Goal: Task Accomplishment & Management: Manage account settings

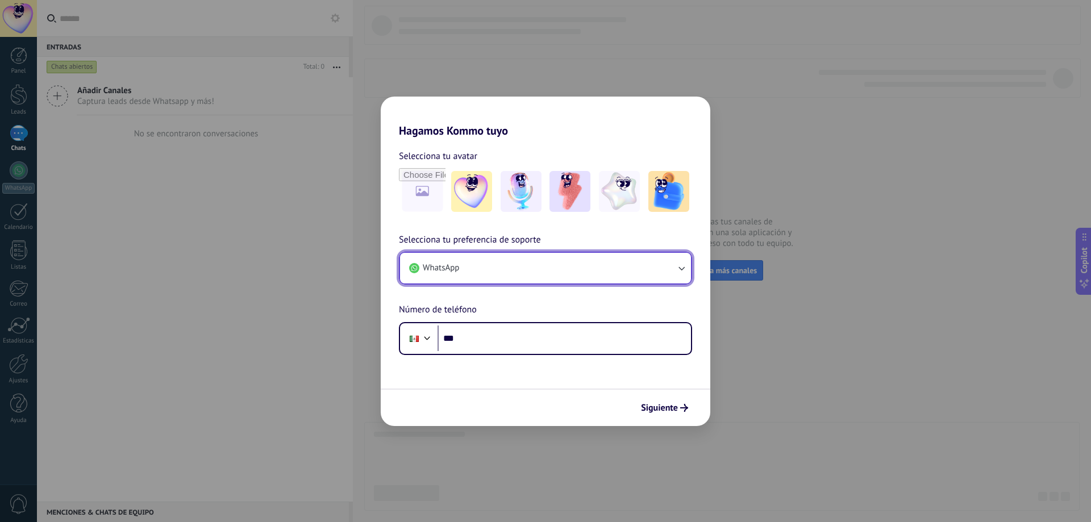
click at [522, 268] on button "WhatsApp" at bounding box center [545, 268] width 291 height 31
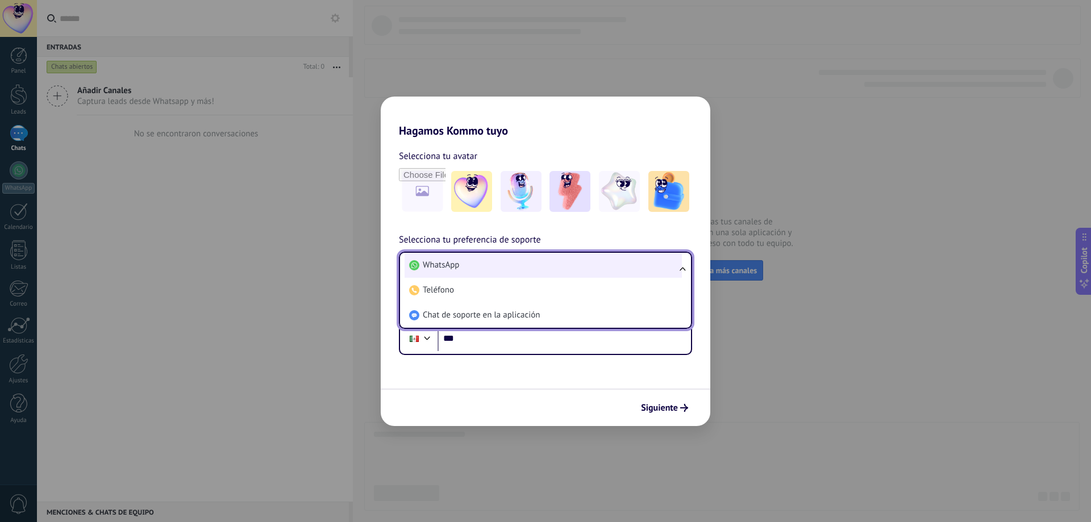
click at [524, 267] on li "WhatsApp" at bounding box center [542, 265] width 277 height 25
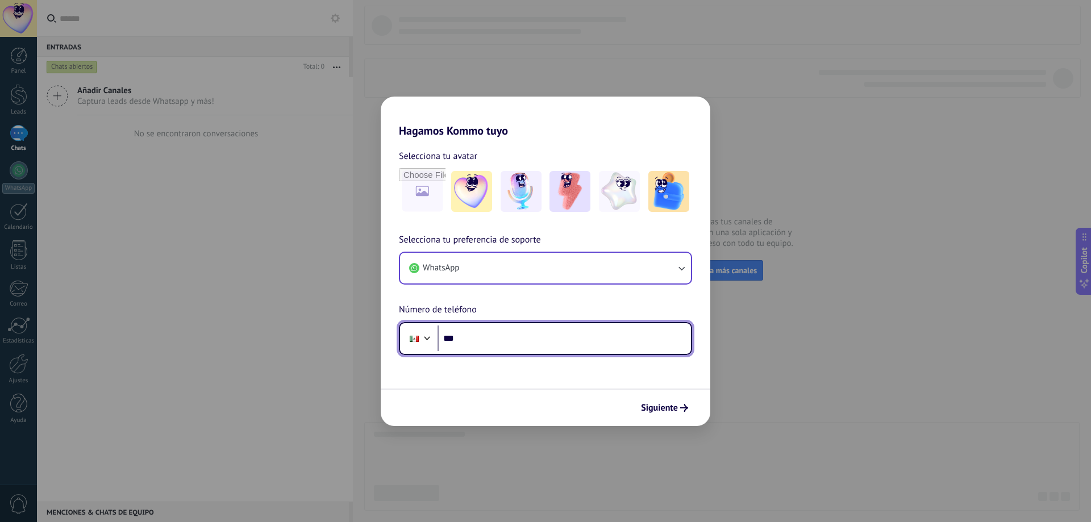
click at [492, 336] on input "***" at bounding box center [563, 338] width 253 height 26
click at [428, 341] on div at bounding box center [427, 337] width 14 height 14
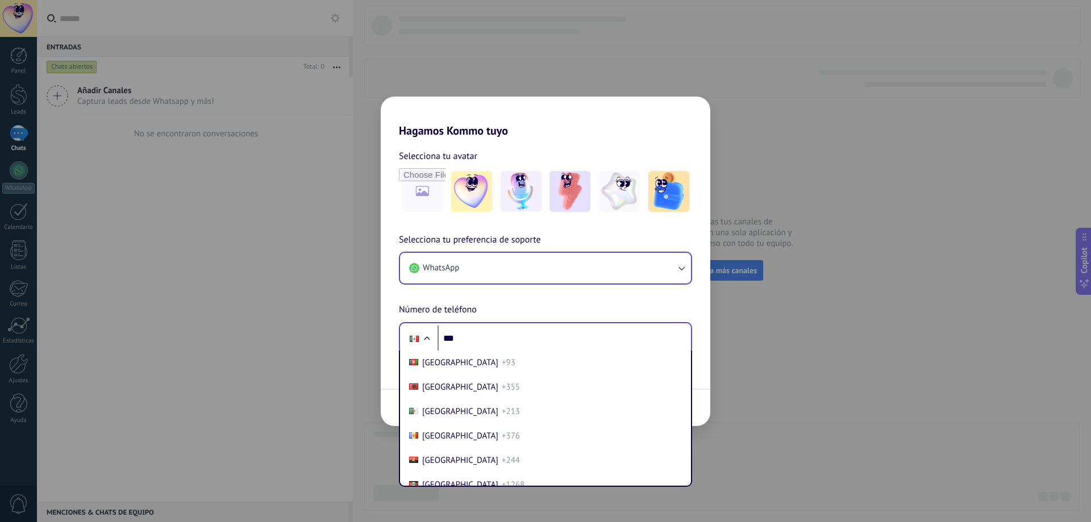
scroll to position [2844, 0]
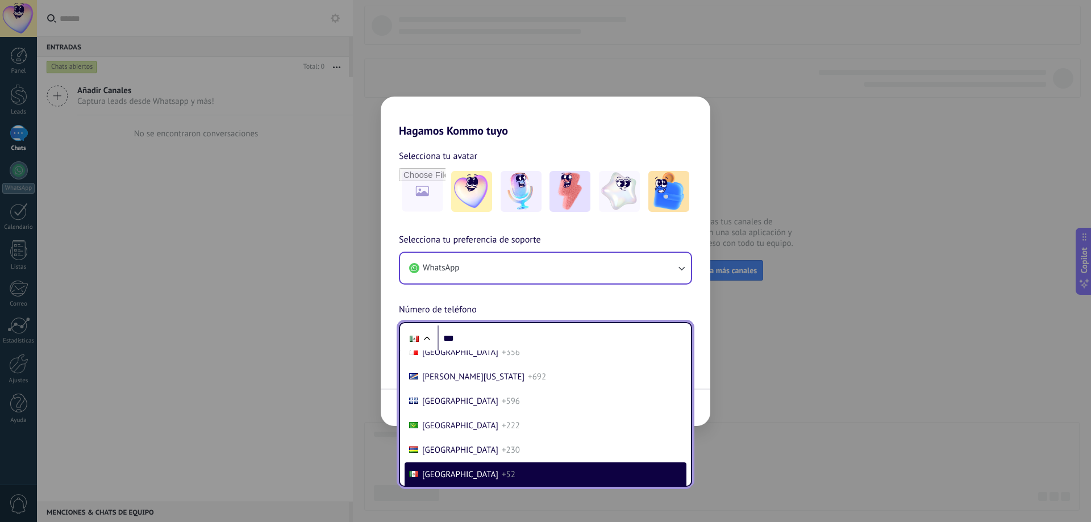
click at [502, 472] on span "+52" at bounding box center [509, 474] width 14 height 11
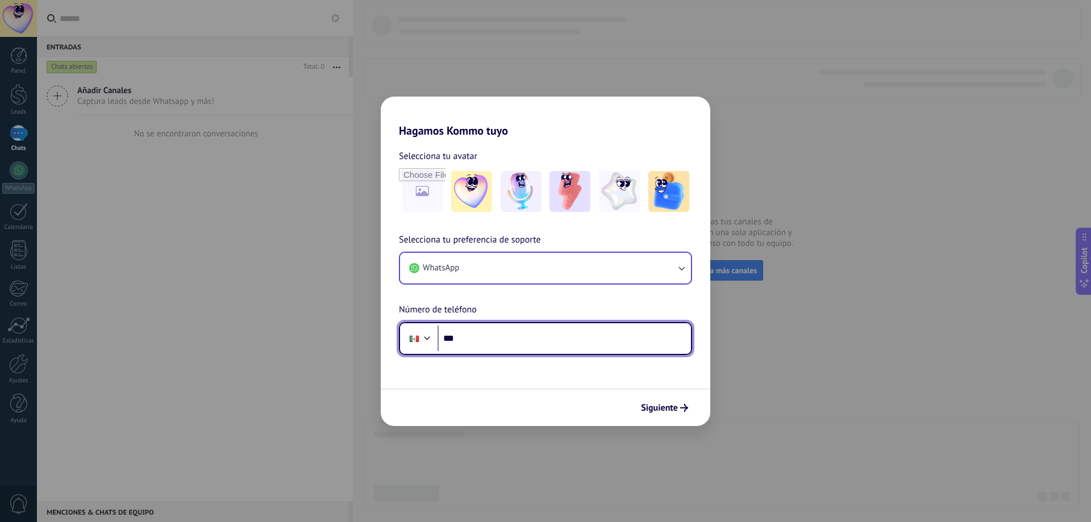
click at [483, 337] on input "***" at bounding box center [563, 338] width 253 height 26
type input "**********"
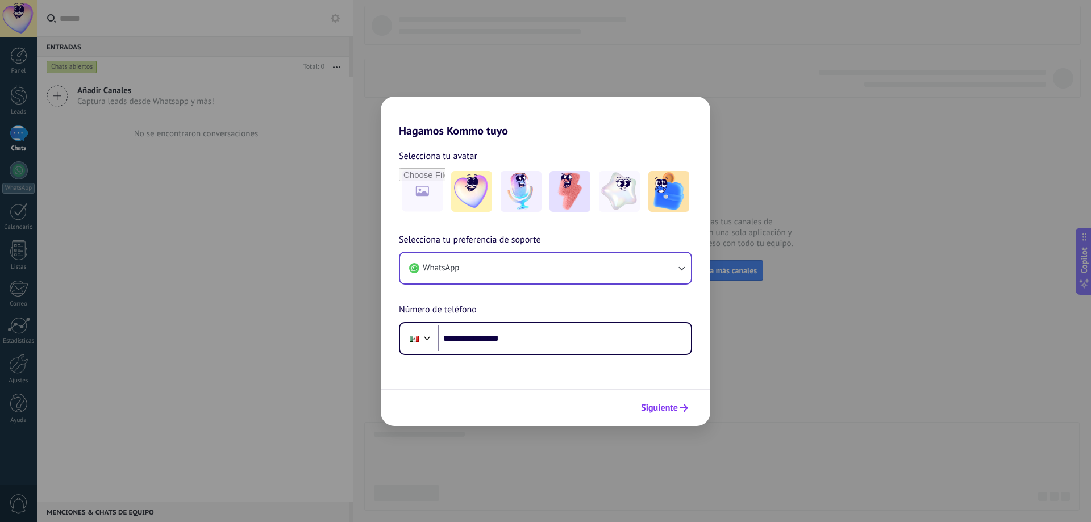
click at [662, 412] on span "Siguiente" at bounding box center [659, 408] width 37 height 8
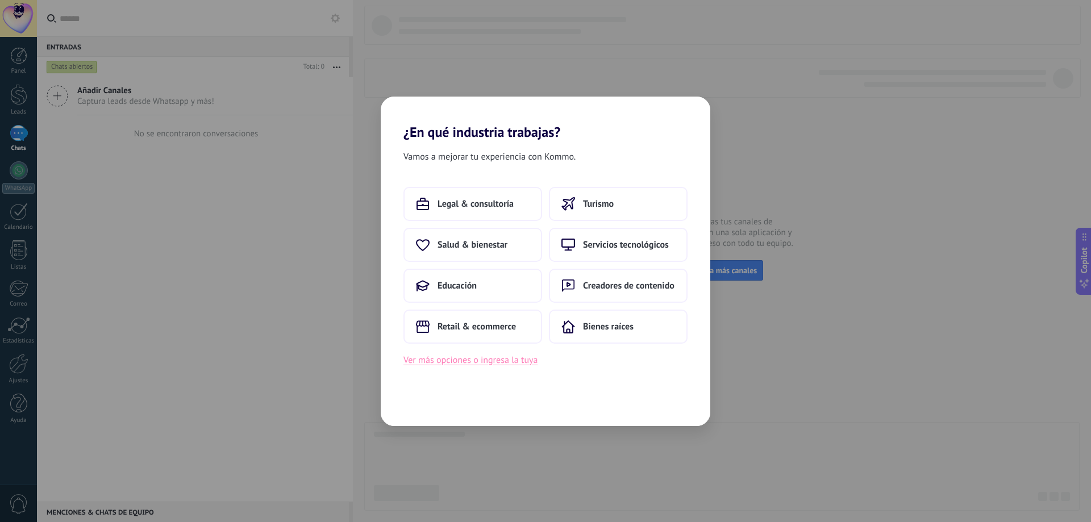
click at [464, 366] on button "Ver más opciones o ingresa la tuya" at bounding box center [470, 360] width 134 height 15
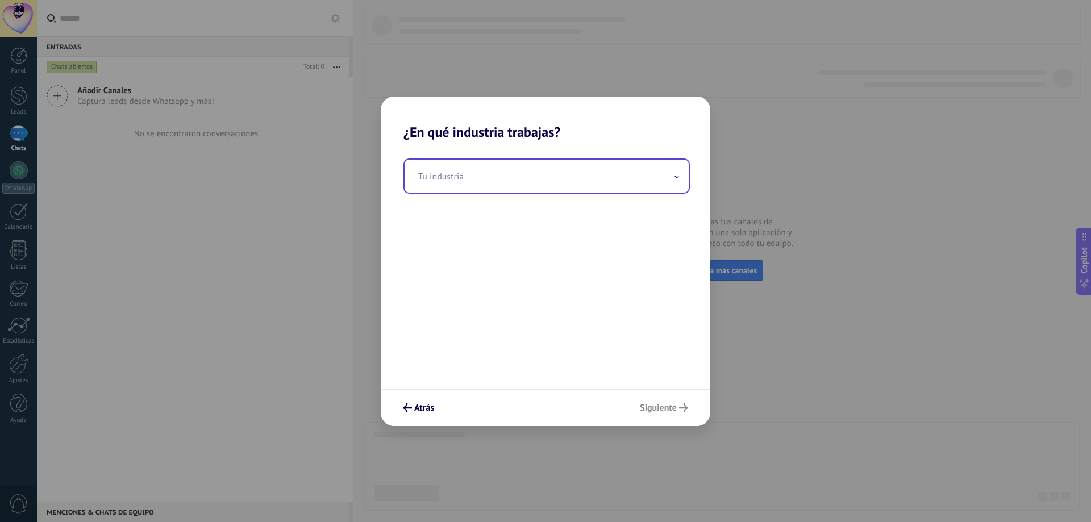
click at [537, 178] on input "text" at bounding box center [546, 176] width 284 height 33
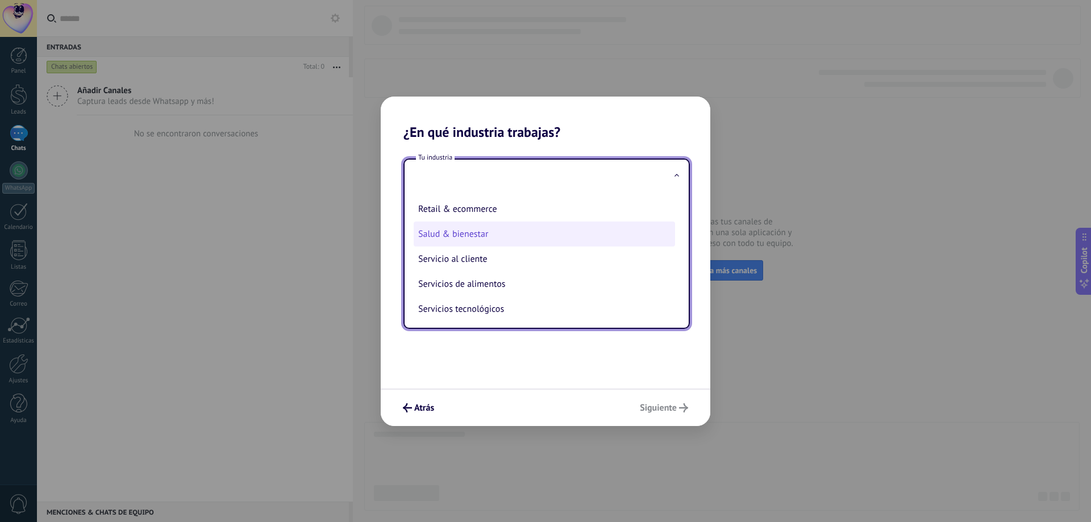
scroll to position [301, 0]
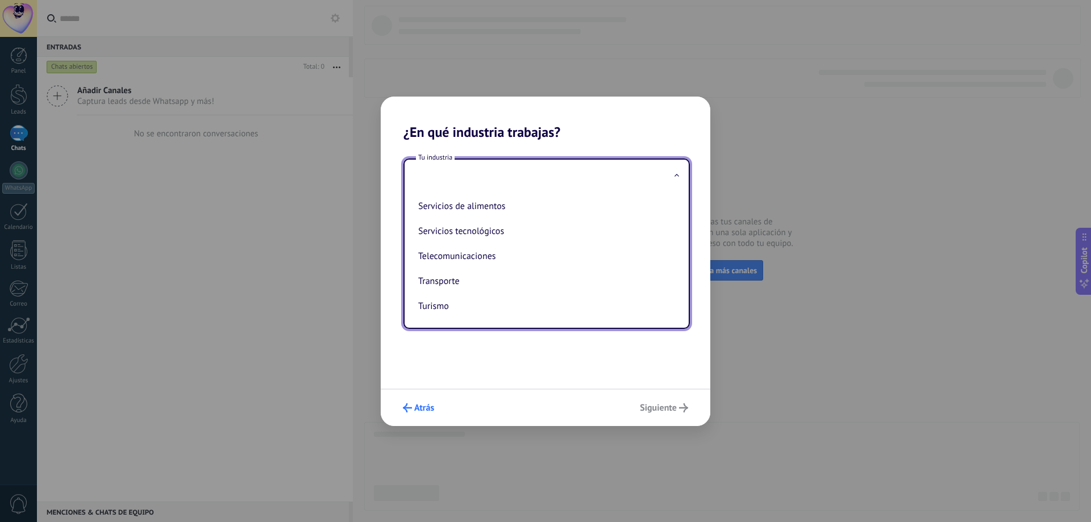
click at [424, 402] on button "Atrás" at bounding box center [418, 407] width 41 height 19
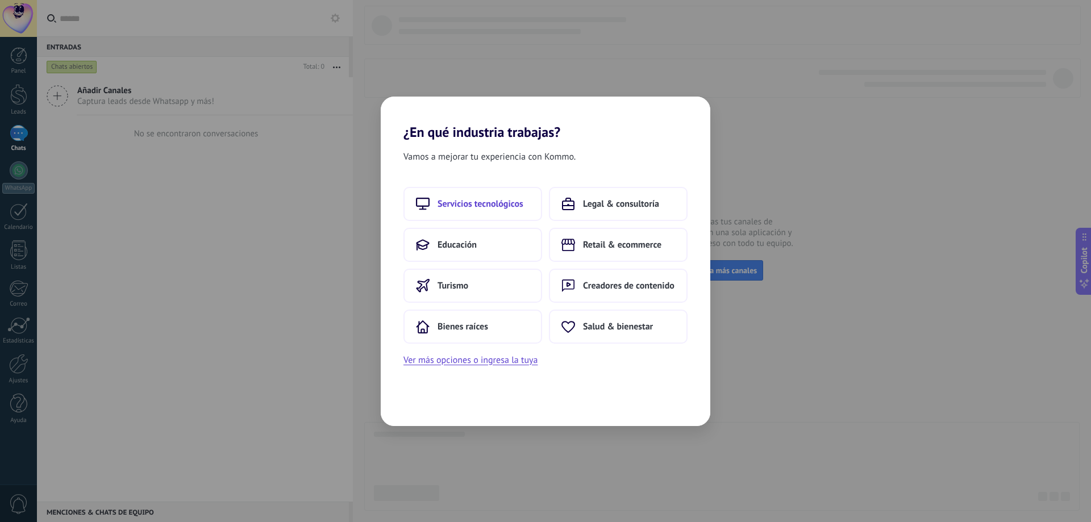
click at [488, 205] on span "Servicios tecnológicos" at bounding box center [480, 203] width 86 height 11
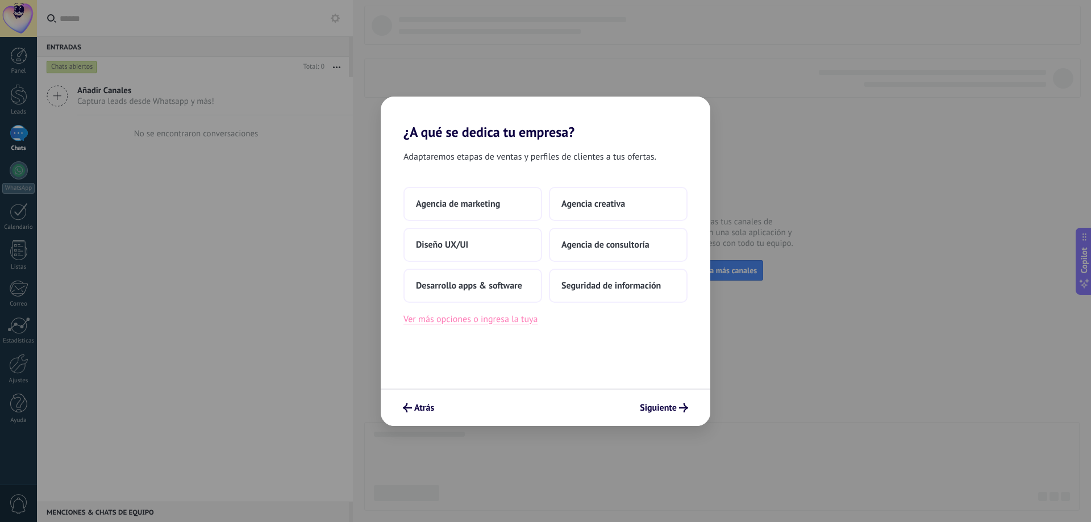
click at [467, 321] on button "Ver más opciones o ingresa la tuya" at bounding box center [470, 319] width 134 height 15
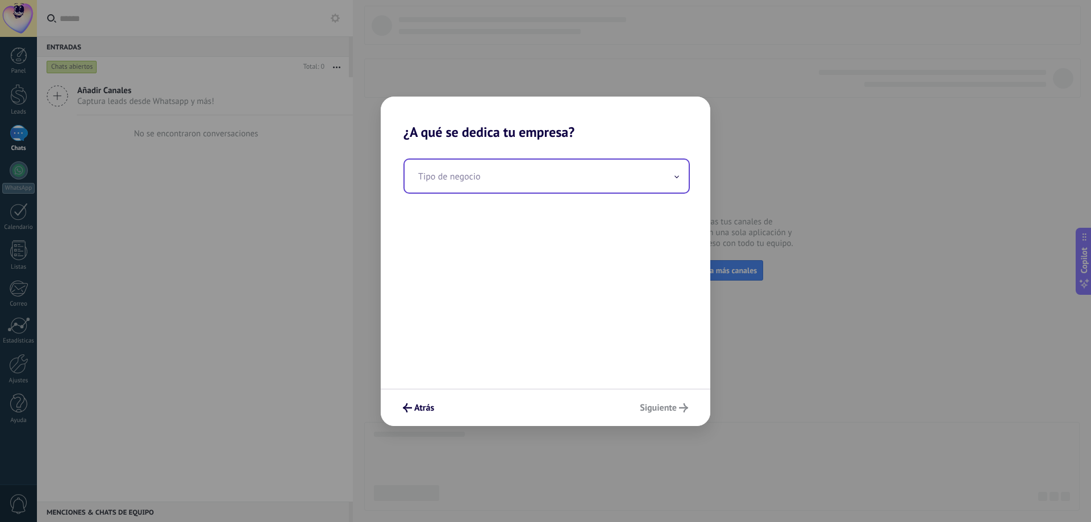
click at [497, 186] on input "text" at bounding box center [546, 176] width 284 height 33
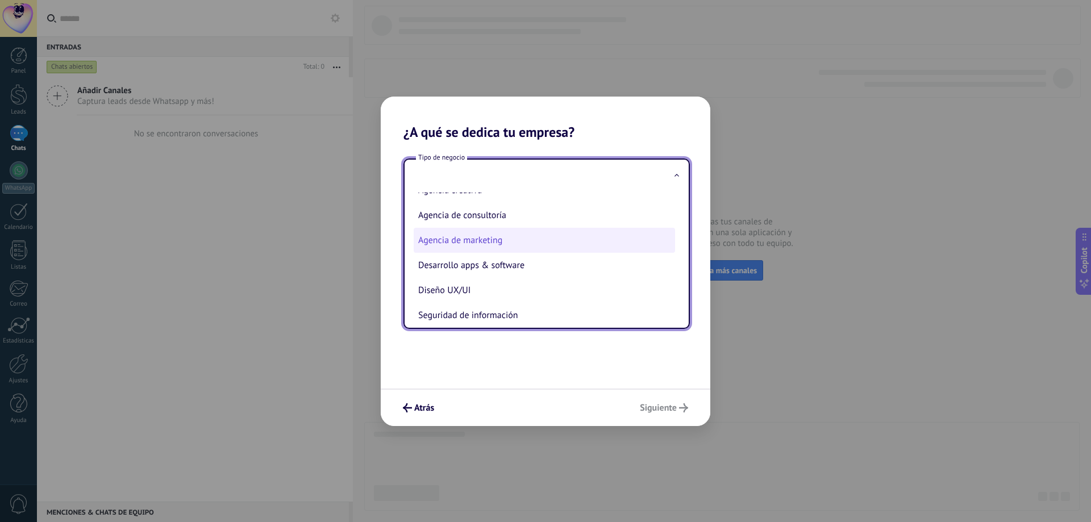
scroll to position [26, 0]
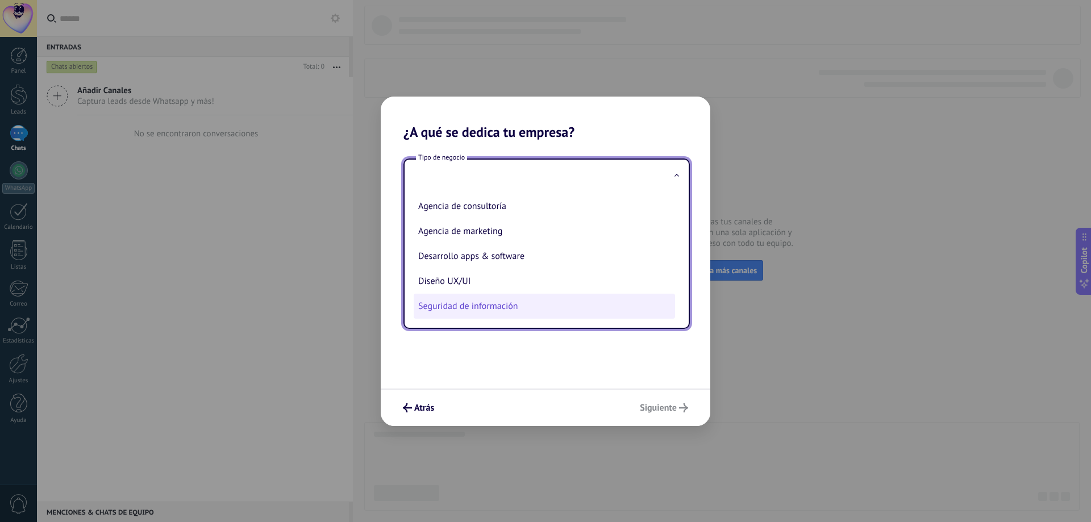
click at [510, 304] on li "Seguridad de información" at bounding box center [544, 306] width 261 height 25
type input "**********"
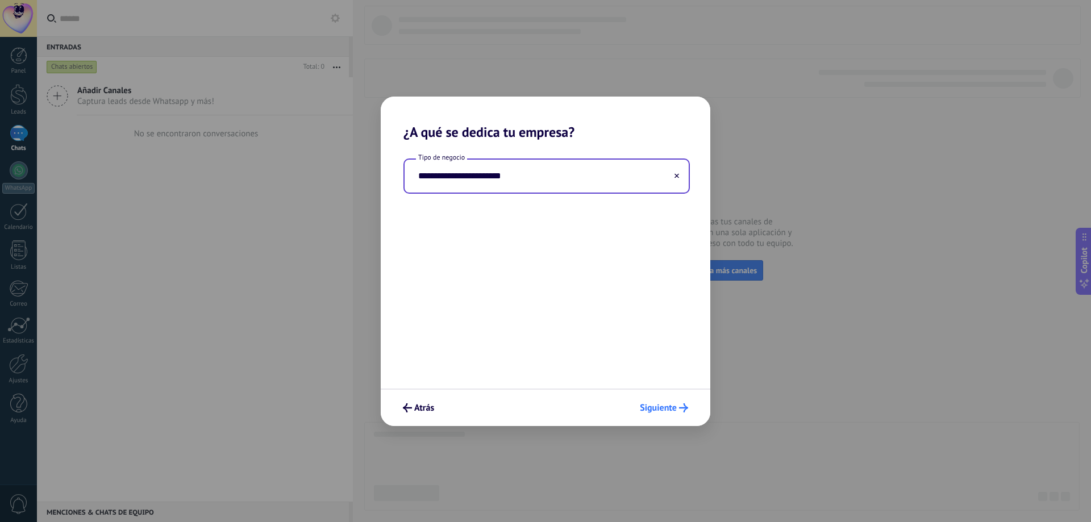
click at [669, 406] on span "Siguiente" at bounding box center [658, 408] width 37 height 8
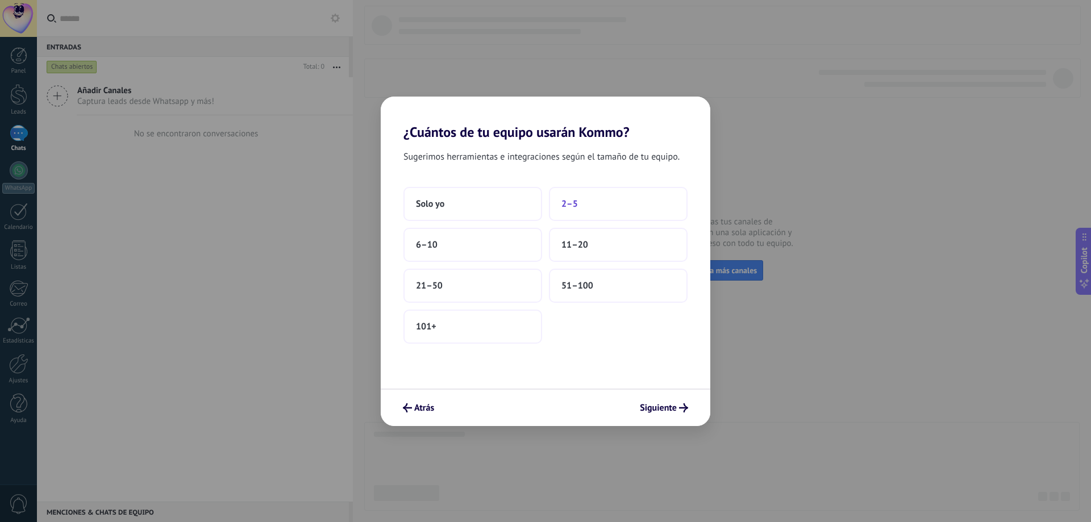
click at [592, 203] on button "2–5" at bounding box center [618, 204] width 139 height 34
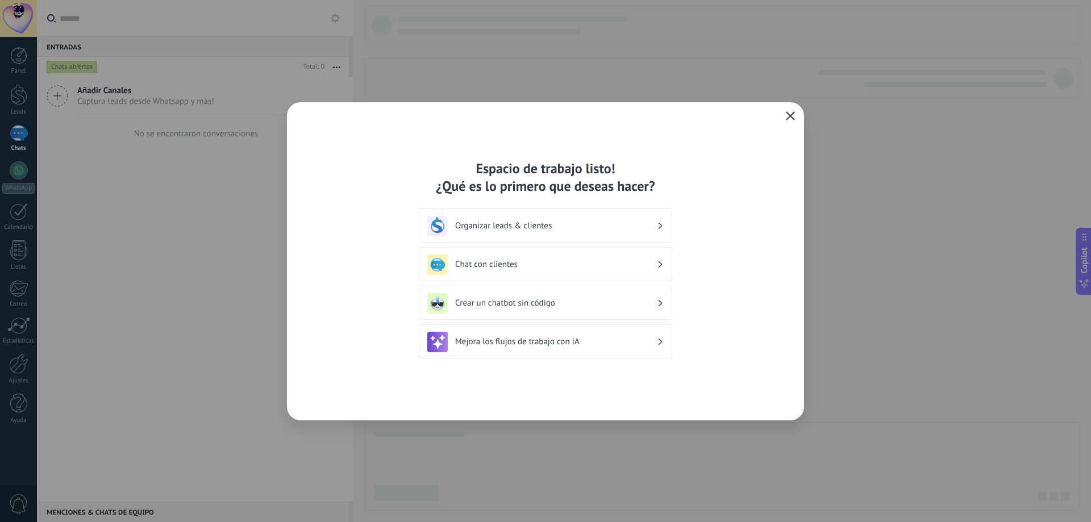
click at [786, 115] on icon "button" at bounding box center [790, 115] width 9 height 9
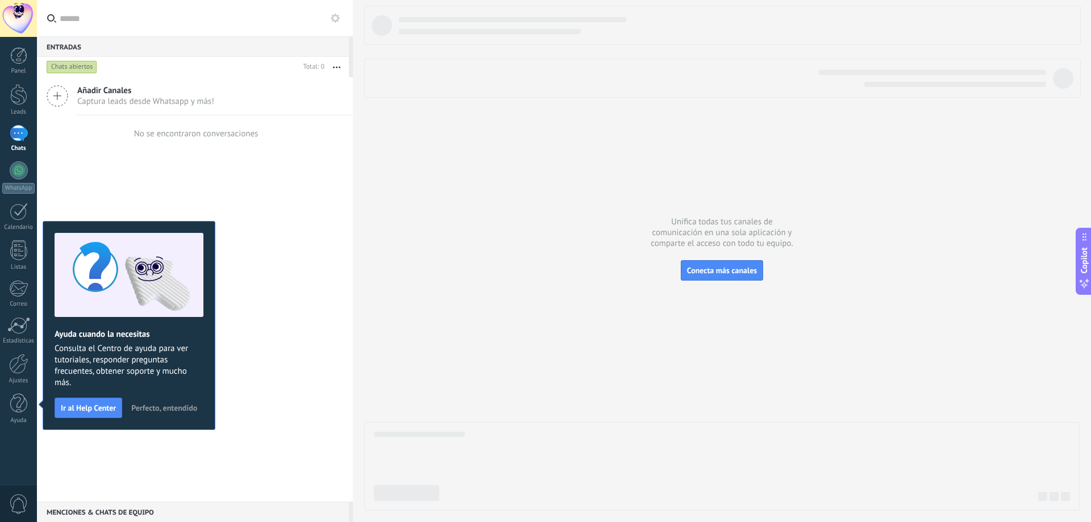
click at [272, 402] on div "Añadir Canales Captura leads desde Whatsapp y más! No se encontraron conversaci…" at bounding box center [195, 289] width 316 height 424
click at [175, 412] on span "Perfecto, entendido" at bounding box center [164, 408] width 66 height 8
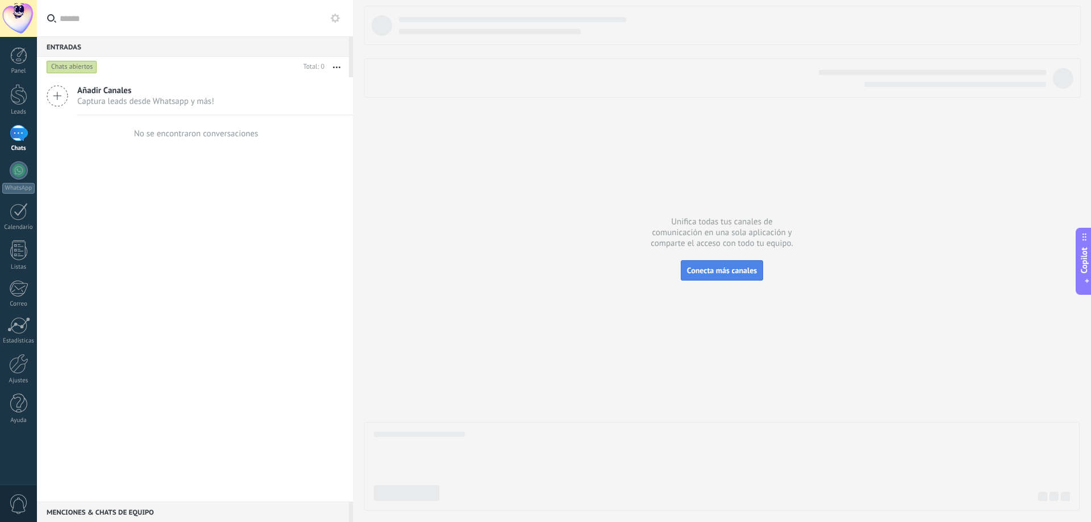
click at [725, 269] on span "Conecta más canales" at bounding box center [722, 270] width 70 height 10
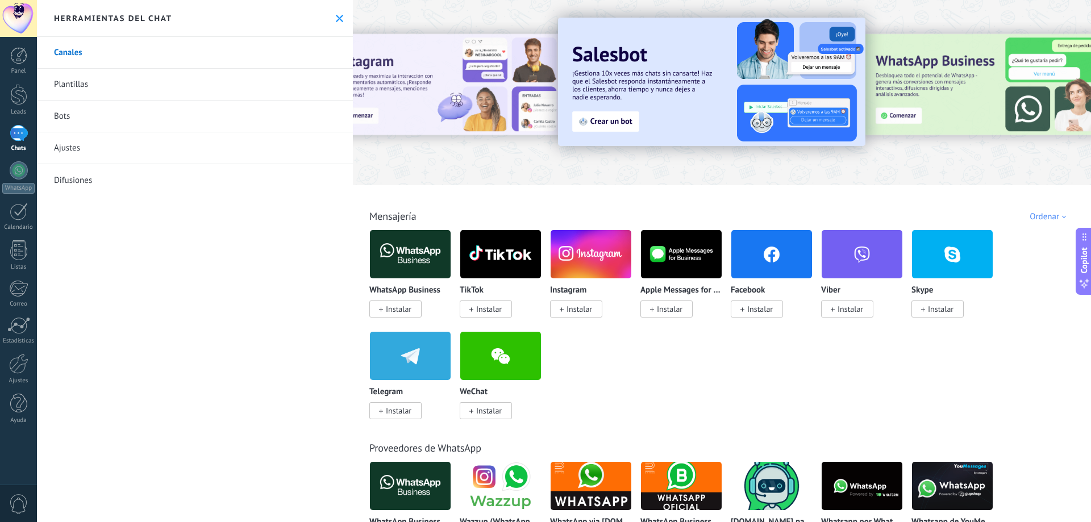
click at [74, 52] on link "Canales" at bounding box center [195, 53] width 316 height 32
click at [74, 85] on link "Plantillas" at bounding box center [195, 85] width 316 height 32
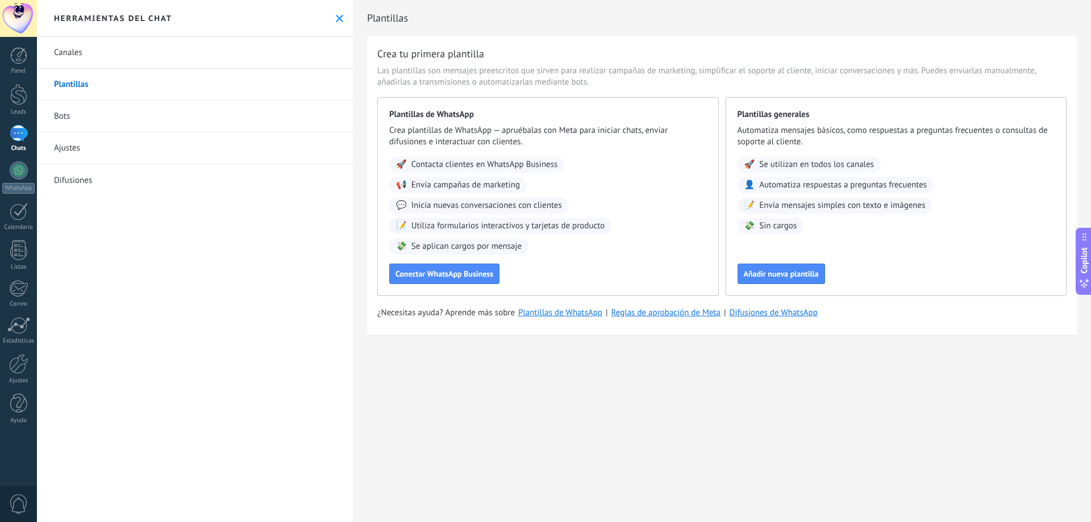
click at [72, 108] on link "Bots" at bounding box center [195, 117] width 316 height 32
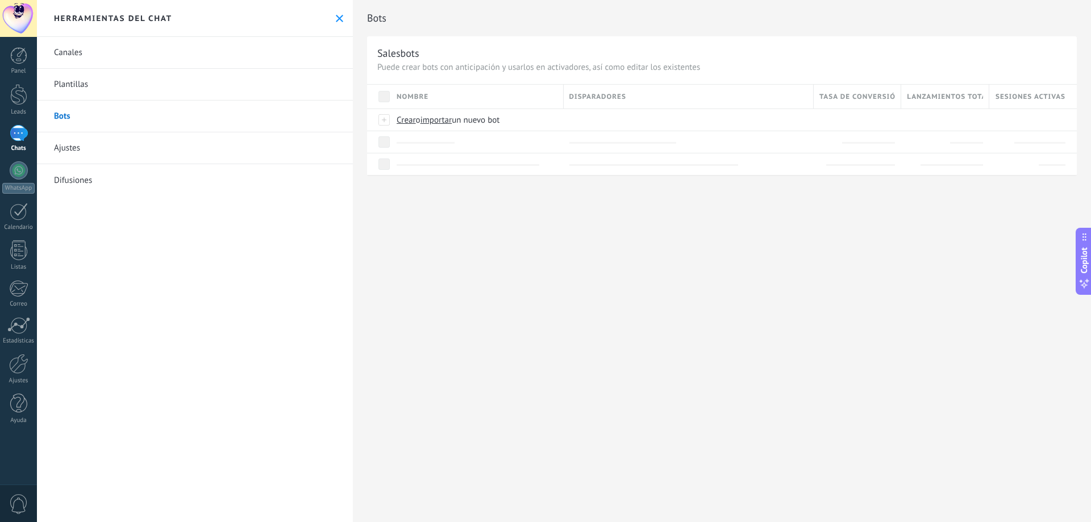
click at [73, 148] on link "Ajustes" at bounding box center [195, 148] width 316 height 32
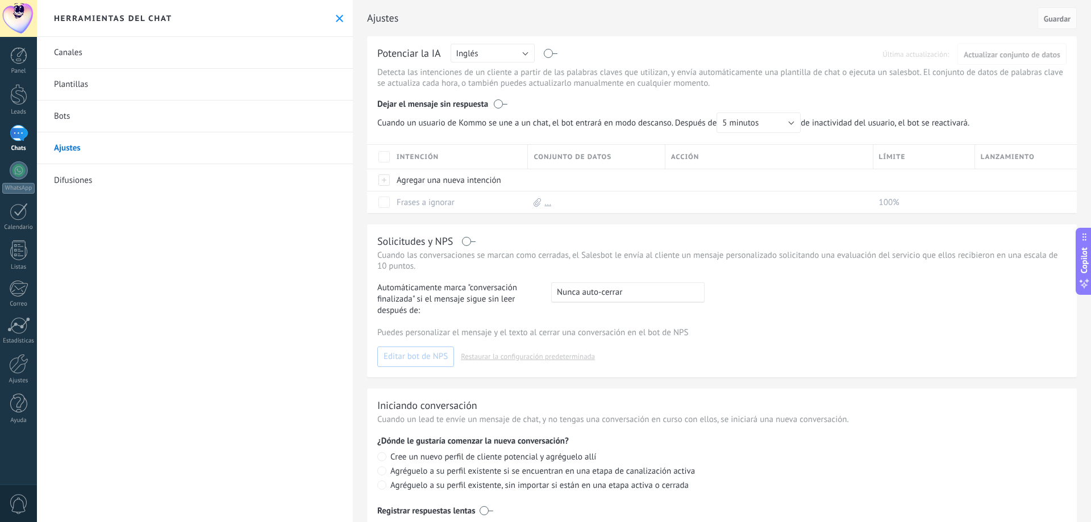
click at [70, 185] on link "Difusiones" at bounding box center [195, 180] width 316 height 32
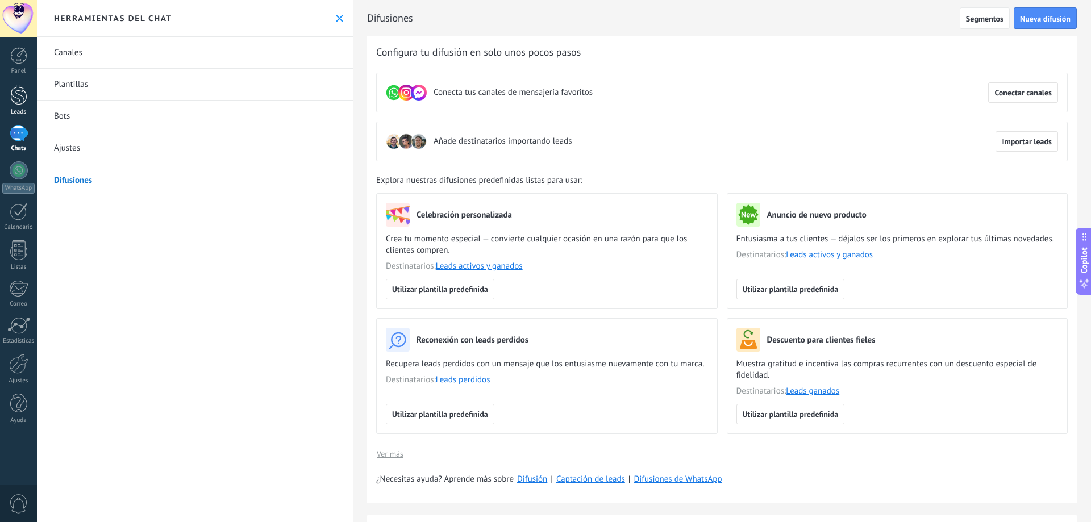
click at [22, 107] on link "Leads" at bounding box center [18, 100] width 37 height 32
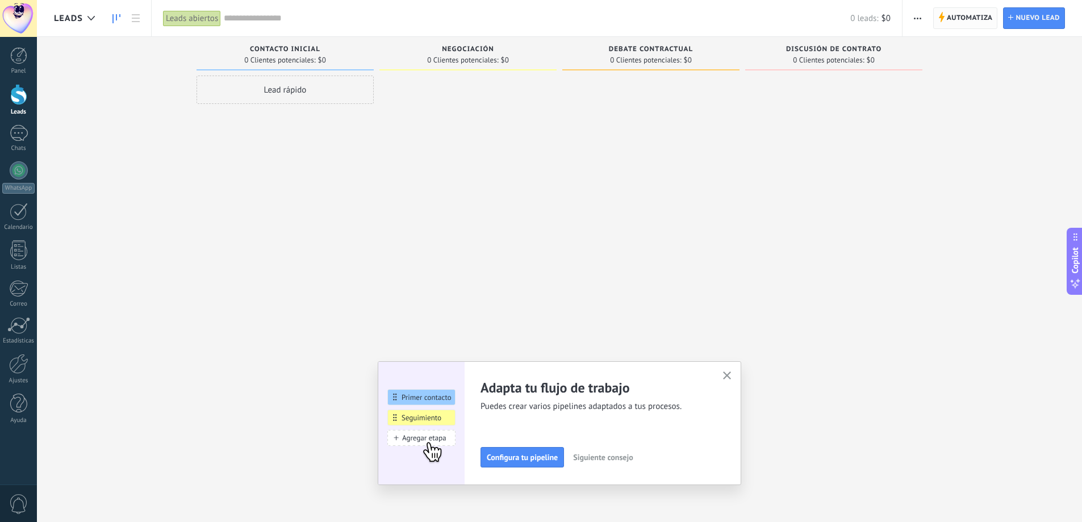
click at [975, 23] on span "Automatiza" at bounding box center [970, 18] width 46 height 20
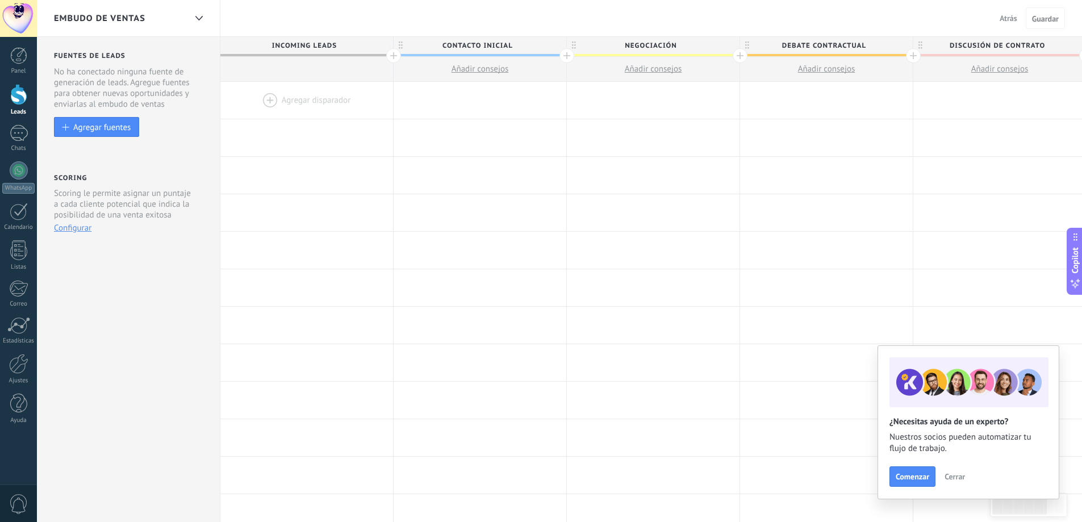
click at [20, 98] on div at bounding box center [18, 94] width 17 height 21
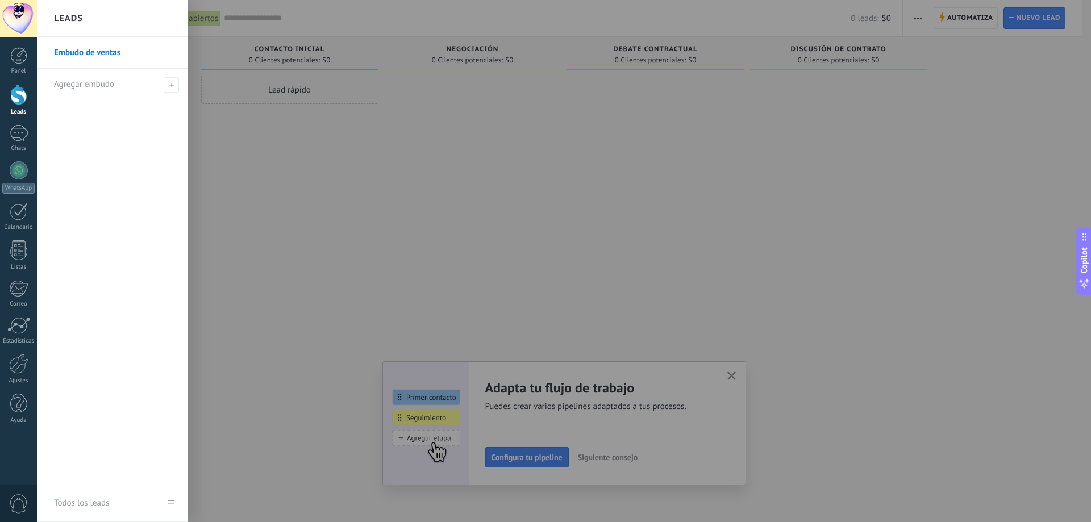
drag, startPoint x: 110, startPoint y: 139, endPoint x: 143, endPoint y: 145, distance: 33.5
click at [111, 140] on div "Embudo de ventas Agregar embudo" at bounding box center [112, 261] width 151 height 448
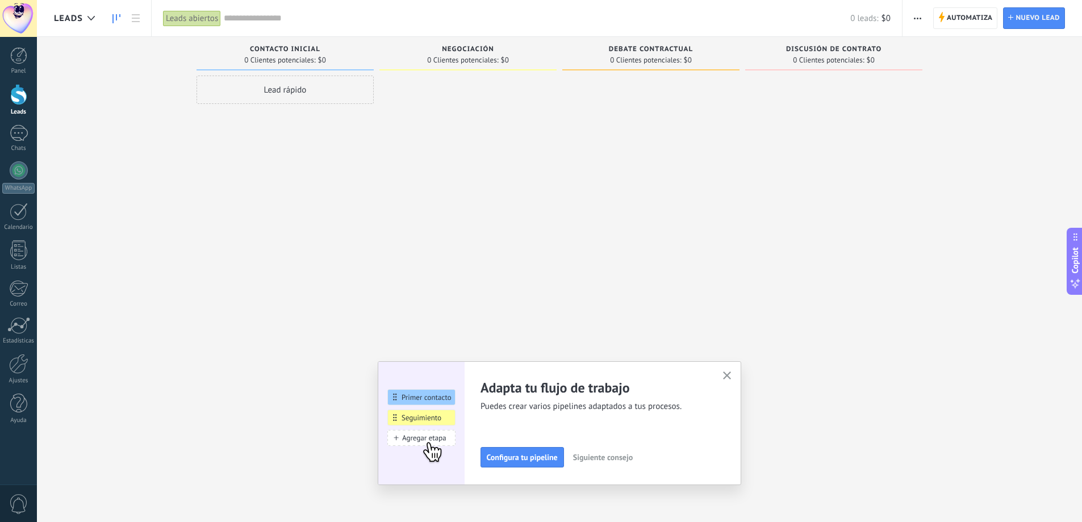
click at [252, 177] on div "Lead rápido" at bounding box center [285, 263] width 177 height 374
click at [353, 60] on div "0 Clientes potenciales: $0" at bounding box center [285, 60] width 166 height 10
click at [732, 375] on icon "button" at bounding box center [727, 375] width 9 height 9
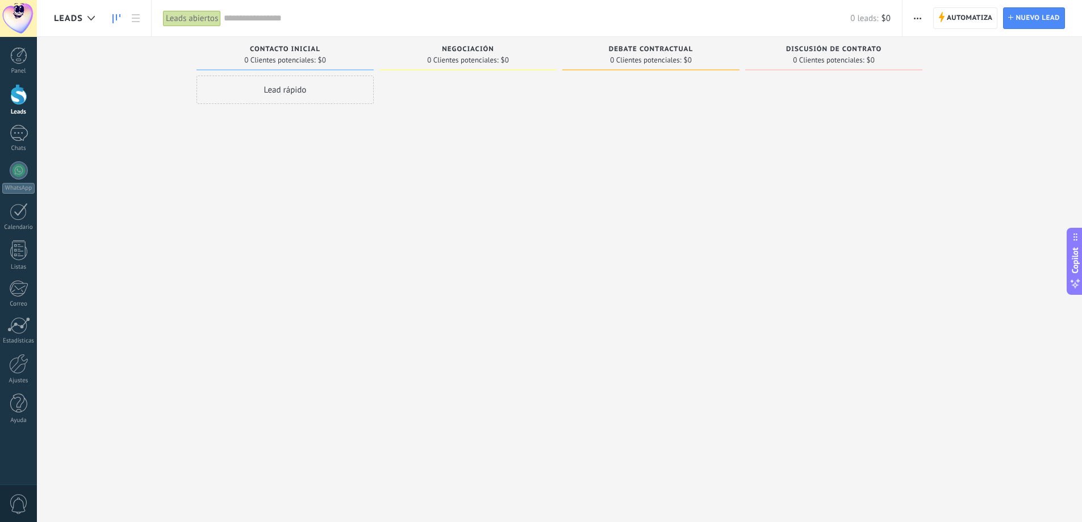
click at [299, 52] on span "Contacto inicial" at bounding box center [285, 49] width 70 height 8
click at [315, 70] on div "Contacto inicial 0 Clientes potenciales: $0" at bounding box center [285, 54] width 177 height 34
click at [471, 55] on div "Negociación" at bounding box center [468, 50] width 166 height 10
click at [528, 60] on div "0 Clientes potenciales: $0" at bounding box center [468, 60] width 166 height 10
drag, startPoint x: 613, startPoint y: 62, endPoint x: 624, endPoint y: 62, distance: 10.2
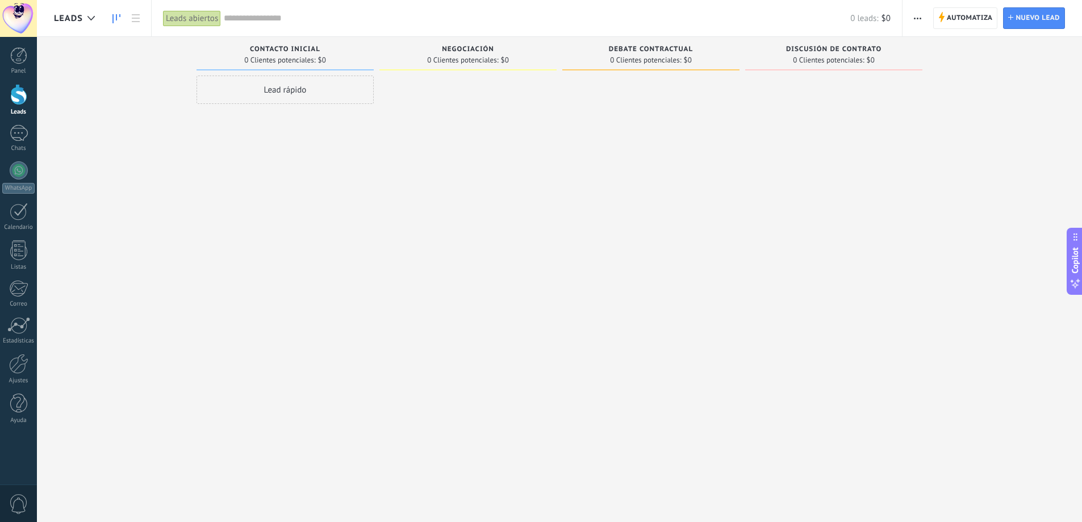
click at [614, 62] on span "0 Clientes potenciales:" at bounding box center [645, 60] width 71 height 7
click at [467, 60] on span "0 Clientes potenciales:" at bounding box center [462, 60] width 71 height 7
click at [132, 18] on use at bounding box center [136, 18] width 8 height 8
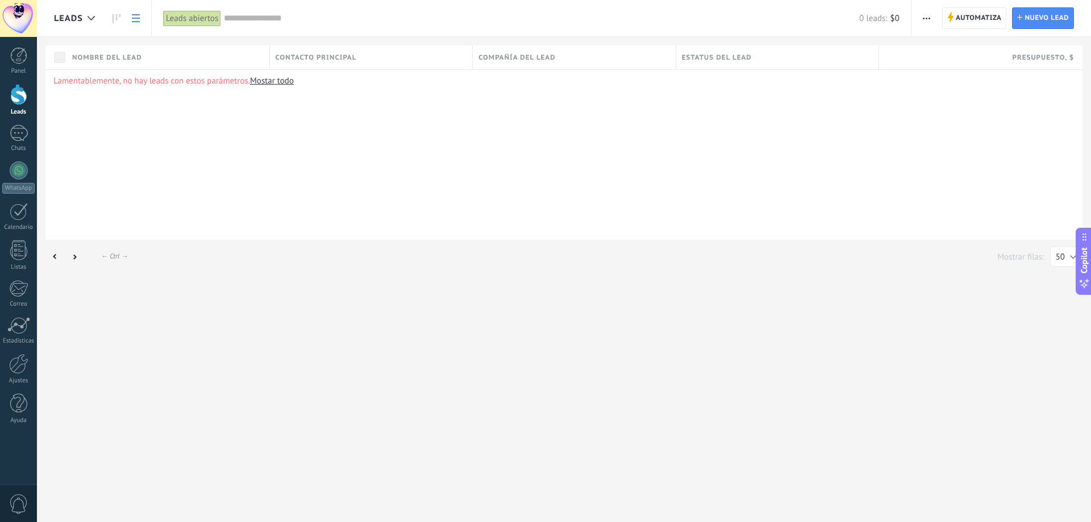
click at [422, 53] on div "Contacto principal" at bounding box center [371, 57] width 203 height 24
click at [558, 215] on div "Lamentablemente, no hay leads con estos parámetros. [GEOGRAPHIC_DATA] todo" at bounding box center [563, 154] width 1037 height 170
click at [133, 17] on icon at bounding box center [136, 18] width 8 height 8
click at [116, 20] on icon at bounding box center [116, 18] width 8 height 9
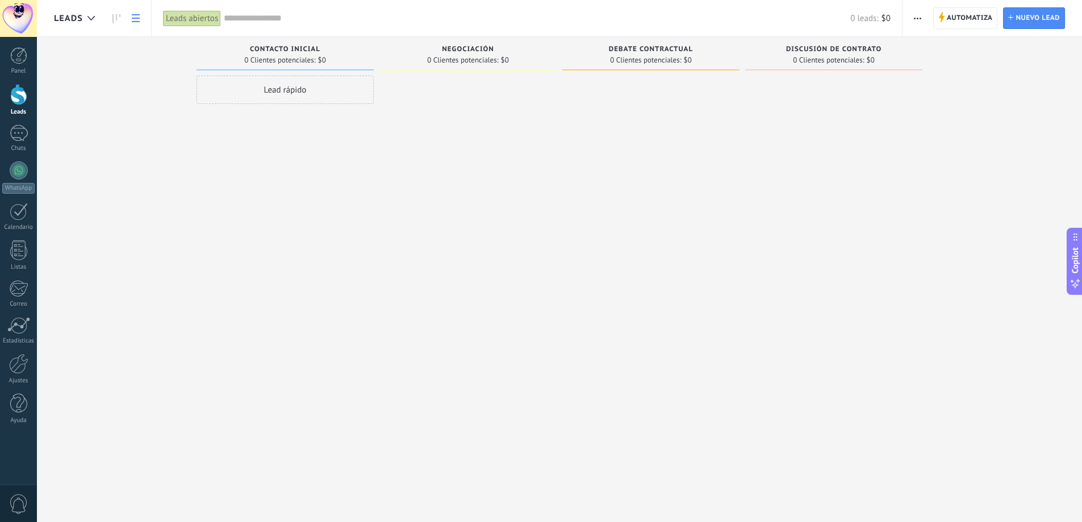
click at [127, 16] on link at bounding box center [135, 18] width 19 height 22
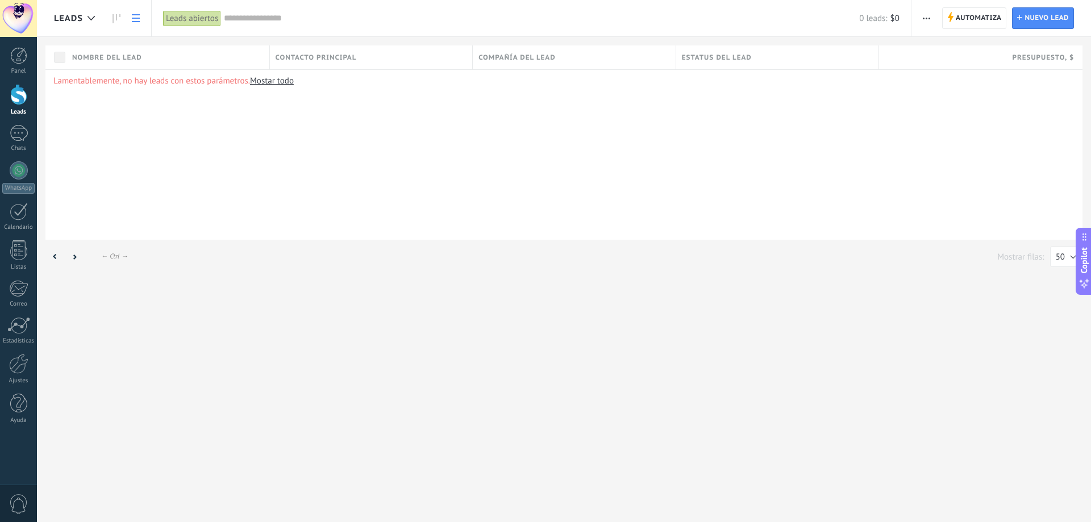
click at [136, 17] on icon at bounding box center [136, 18] width 8 height 8
click at [119, 20] on icon at bounding box center [116, 18] width 8 height 9
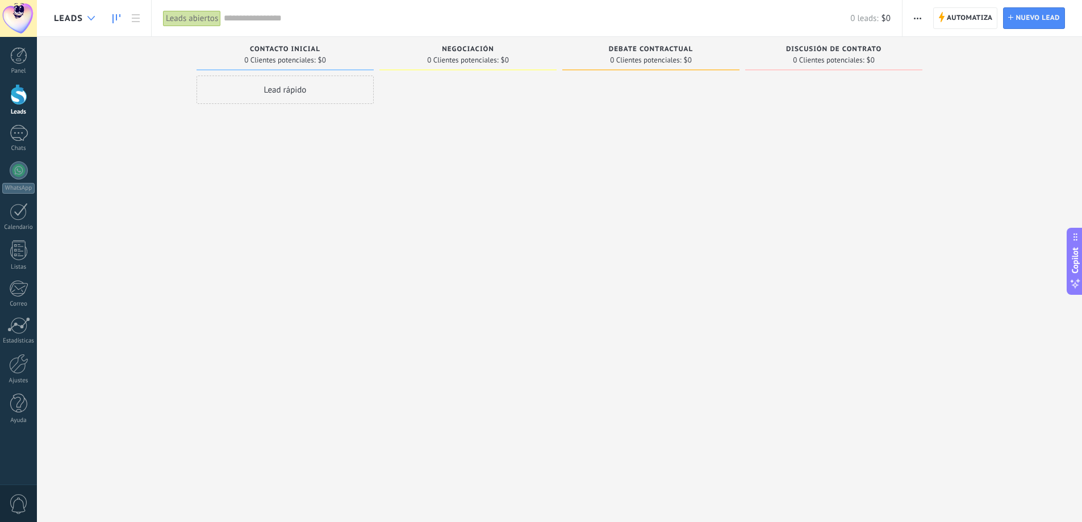
click at [93, 17] on use at bounding box center [90, 18] width 7 height 5
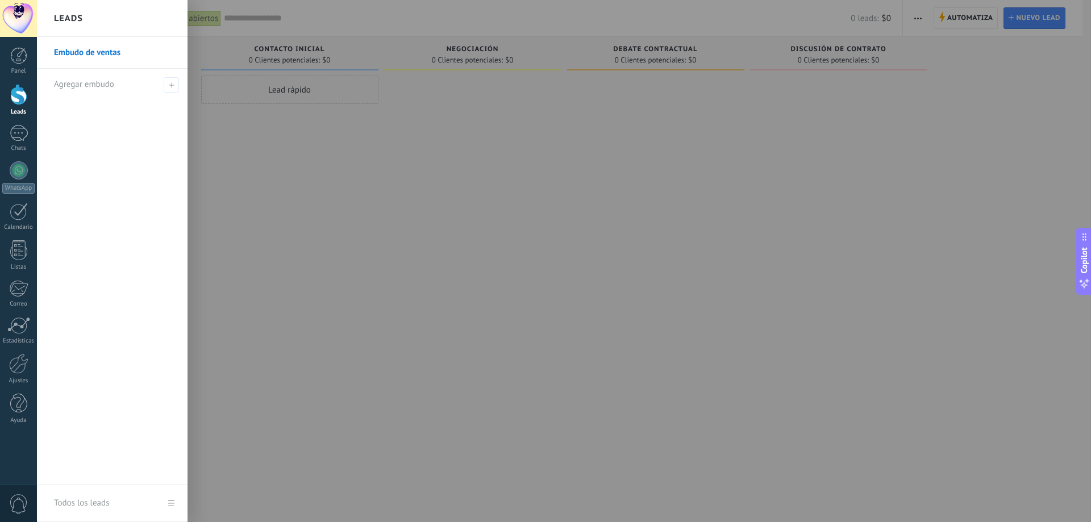
click at [93, 17] on div "Leads" at bounding box center [112, 18] width 151 height 37
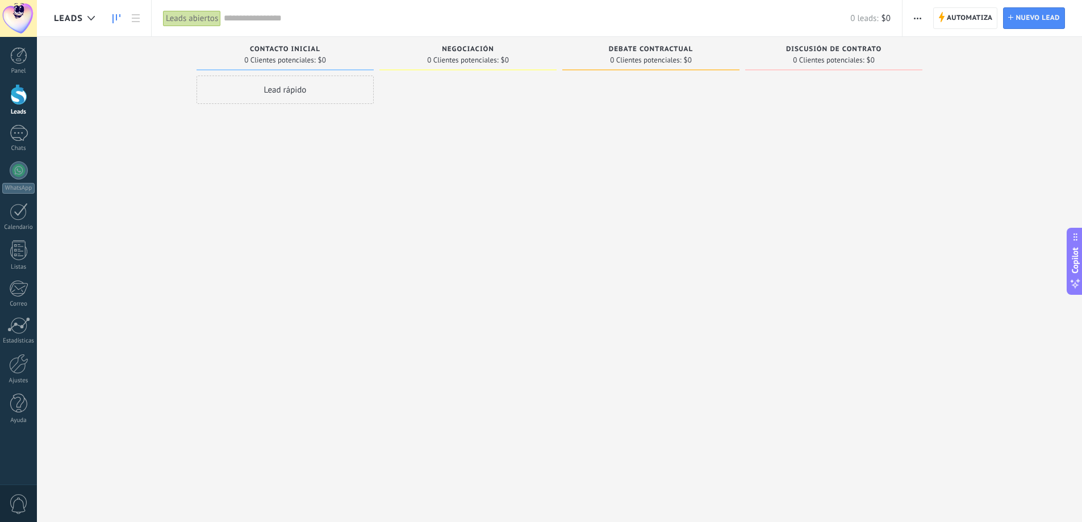
click at [443, 64] on span "0 Clientes potenciales:" at bounding box center [462, 60] width 71 height 7
click at [824, 57] on span "0 Clientes potenciales:" at bounding box center [828, 60] width 71 height 7
drag, startPoint x: 757, startPoint y: 43, endPoint x: 594, endPoint y: 55, distance: 162.9
click at [601, 56] on div "Leads Entrantes Solicitudes: [PHONE_NUMBER] Contacto inicial 0 Clientes potenci…" at bounding box center [568, 243] width 1028 height 412
drag, startPoint x: 586, startPoint y: 52, endPoint x: 628, endPoint y: 64, distance: 43.7
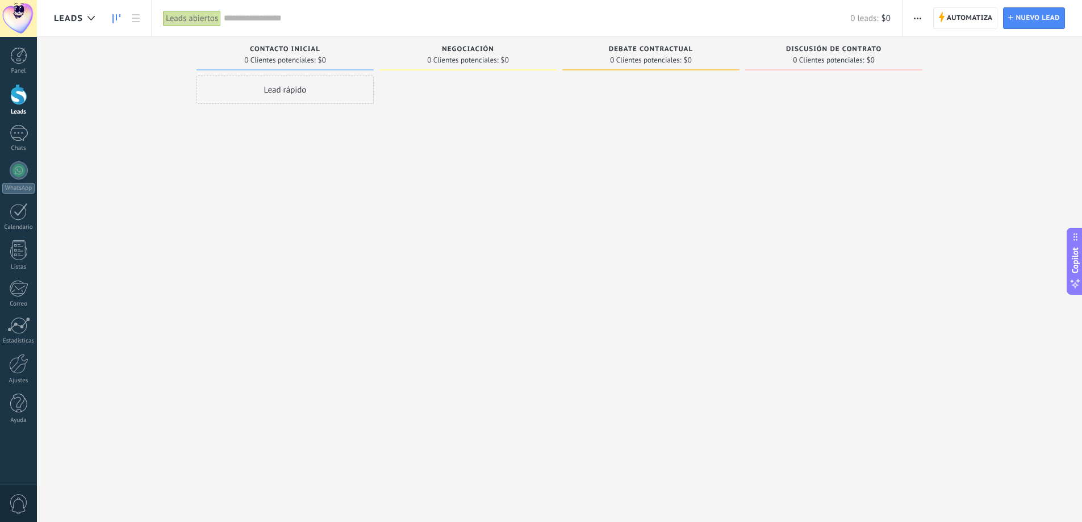
click at [628, 64] on div "Debate contractual 0 Clientes potenciales: $0" at bounding box center [650, 54] width 177 height 34
click at [975, 22] on span "Automatiza" at bounding box center [970, 18] width 46 height 20
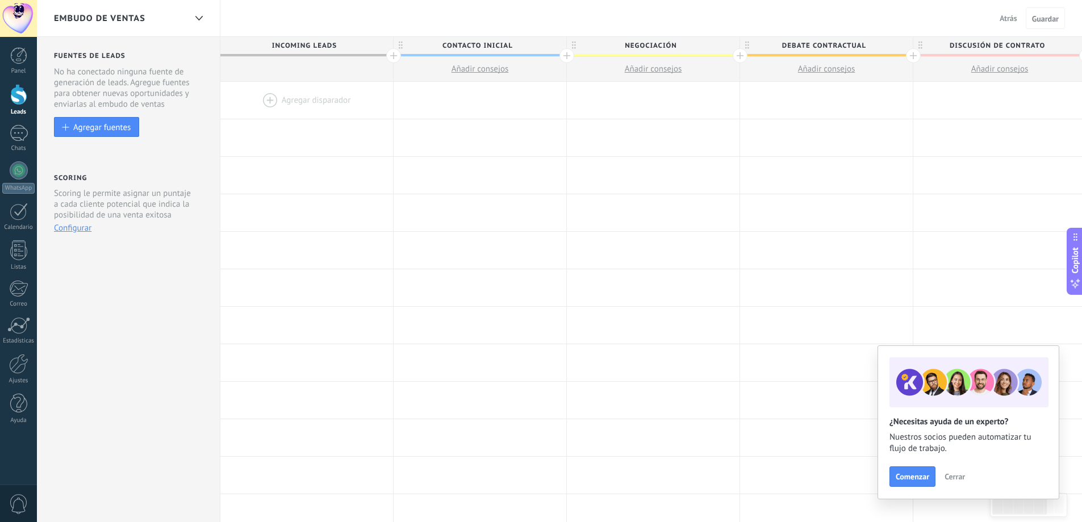
click at [394, 55] on div at bounding box center [393, 55] width 15 height 15
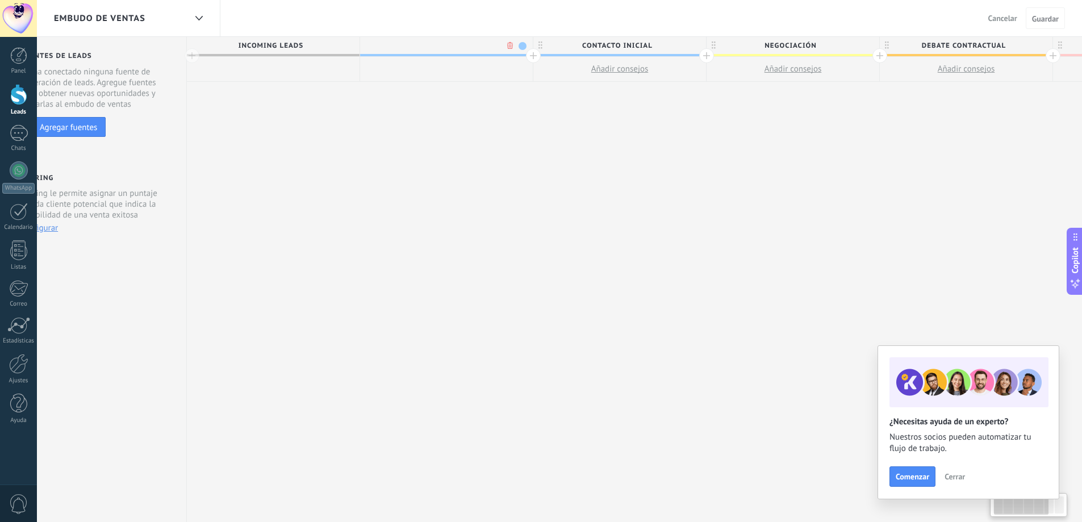
scroll to position [0, 84]
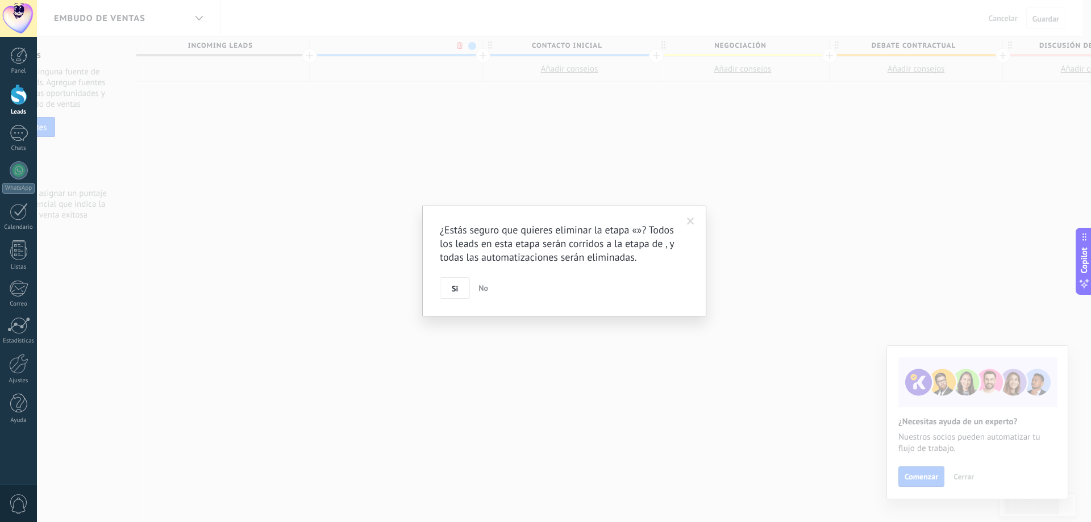
click at [459, 44] on body ".abecls-1,.abecls-2{fill-rule:evenodd}.abecls-2{fill:#fff} .abhcls-1{fill:none}…" at bounding box center [545, 261] width 1091 height 522
click at [458, 293] on button "Si" at bounding box center [455, 288] width 30 height 22
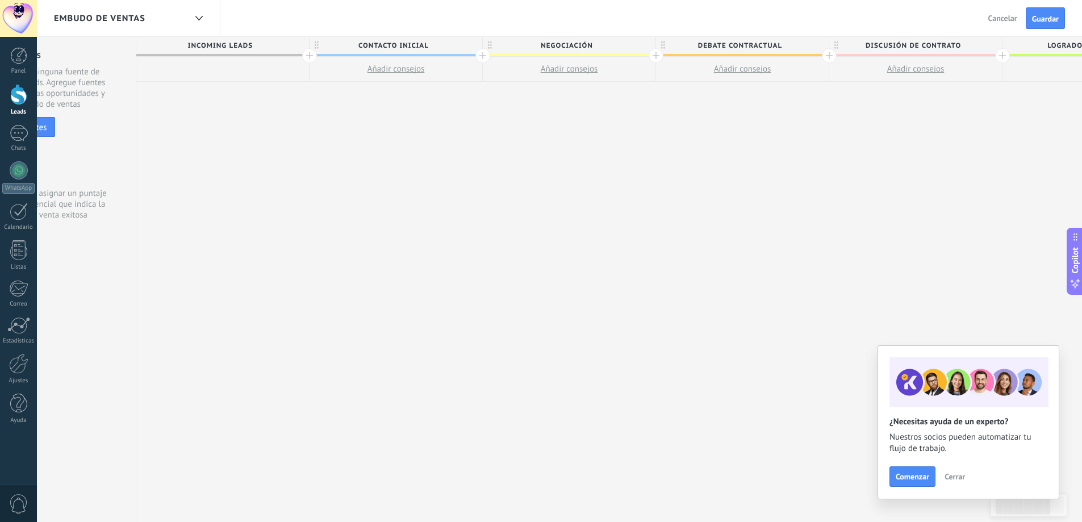
click at [229, 45] on span "Incoming leads" at bounding box center [219, 46] width 167 height 18
click at [201, 49] on span "Incoming leads" at bounding box center [219, 46] width 167 height 18
click at [1041, 47] on span "Logrado con éxito" at bounding box center [1086, 46] width 167 height 18
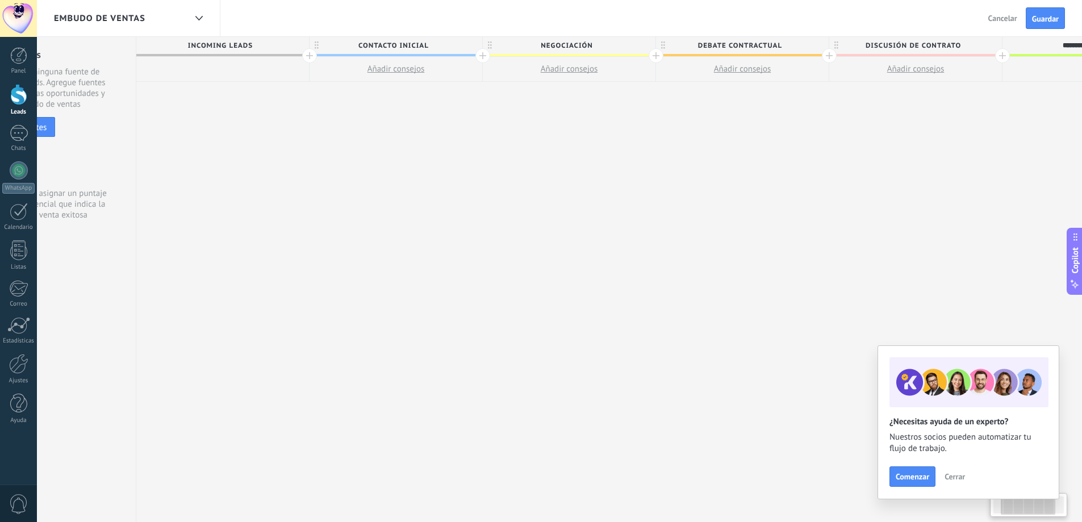
scroll to position [0, 164]
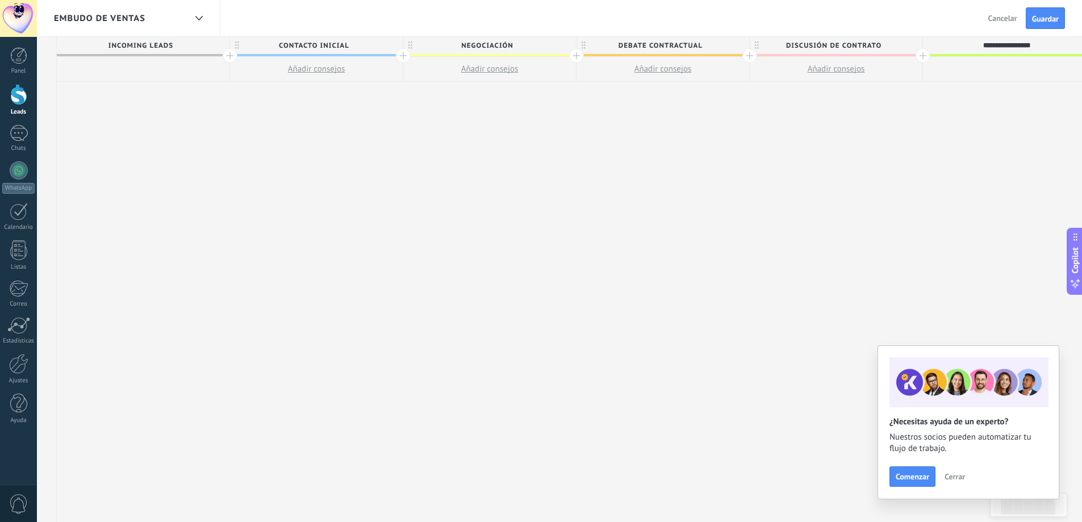
click at [815, 40] on span "Discusión de contrato" at bounding box center [833, 46] width 167 height 18
click at [162, 44] on span "Incoming leads" at bounding box center [140, 46] width 167 height 18
click at [955, 476] on span "Cerrar" at bounding box center [955, 477] width 20 height 8
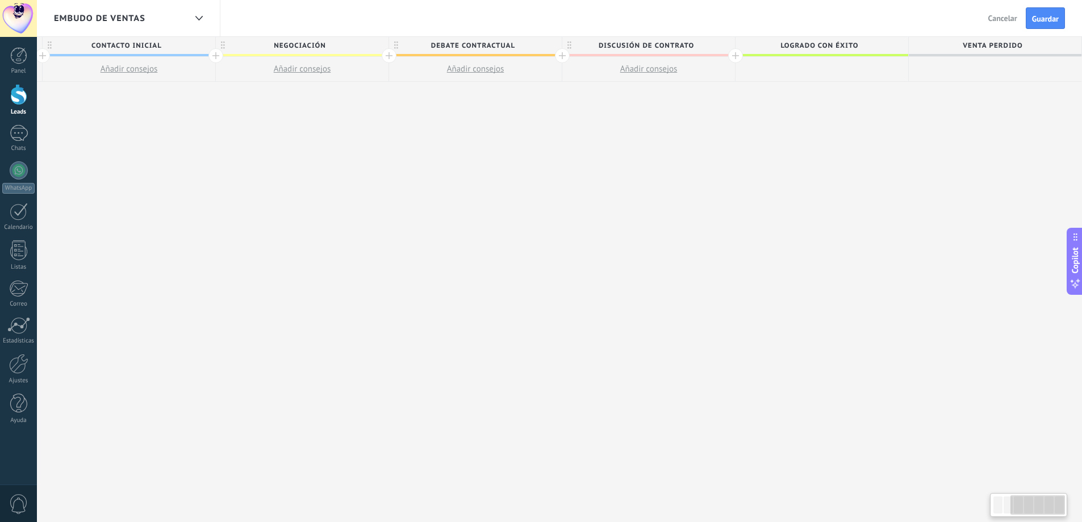
scroll to position [0, 0]
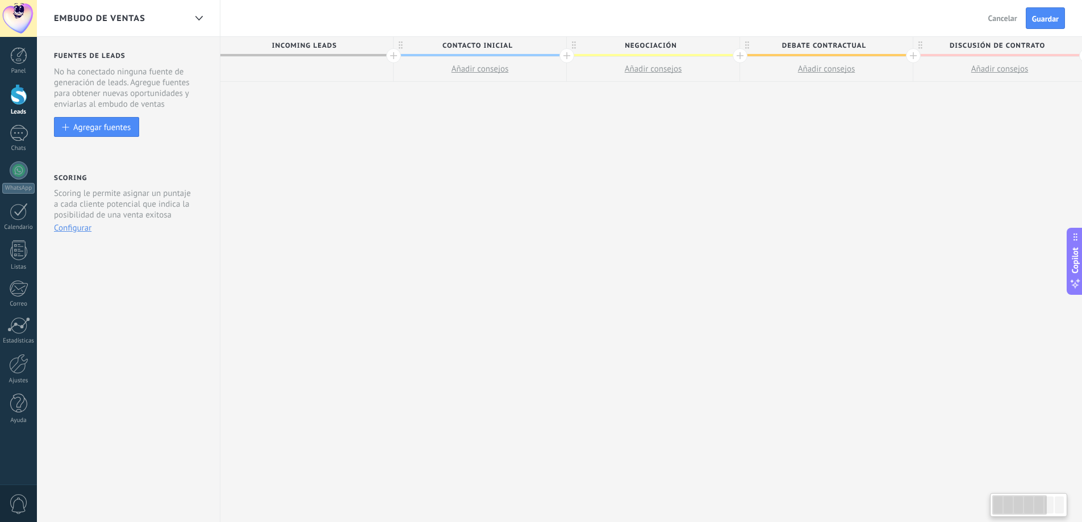
drag, startPoint x: 1011, startPoint y: 506, endPoint x: 966, endPoint y: 507, distance: 44.3
click at [968, 507] on body ".abecls-1,.abecls-2{fill-rule:evenodd}.abecls-2{fill:#fff} .abhcls-1{fill:none}…" at bounding box center [541, 261] width 1082 height 522
click at [282, 42] on span "Incoming leads" at bounding box center [303, 46] width 167 height 18
click at [464, 48] on span "Contacto inicial" at bounding box center [477, 46] width 167 height 18
click at [344, 42] on span "Incoming leads" at bounding box center [303, 46] width 167 height 18
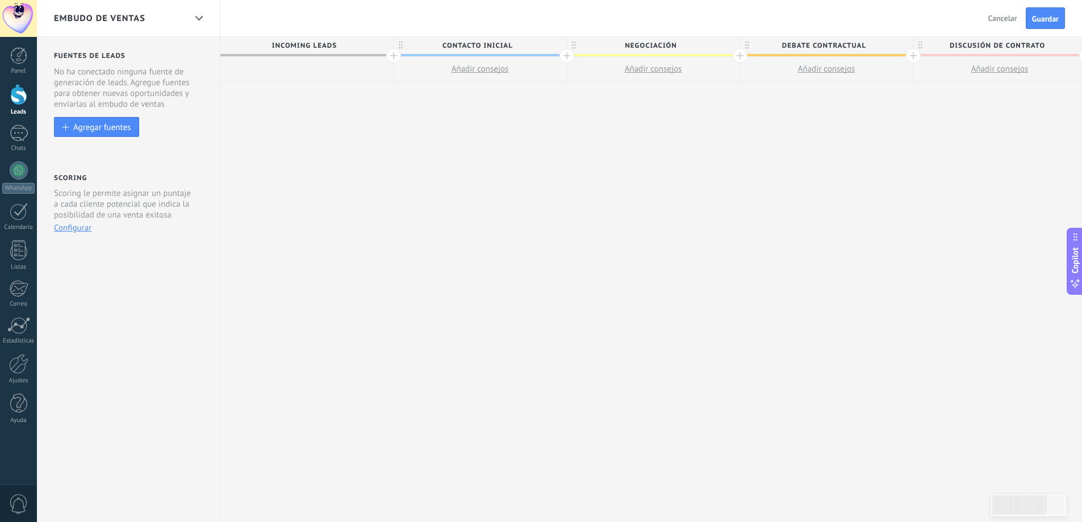
click at [511, 44] on span "Contacto inicial" at bounding box center [477, 46] width 167 height 18
click at [700, 47] on span "Negociación" at bounding box center [650, 46] width 167 height 18
click at [516, 45] on span "Contacto inicial" at bounding box center [477, 46] width 167 height 18
type input "*"
click at [684, 47] on span "Negociación" at bounding box center [650, 46] width 167 height 18
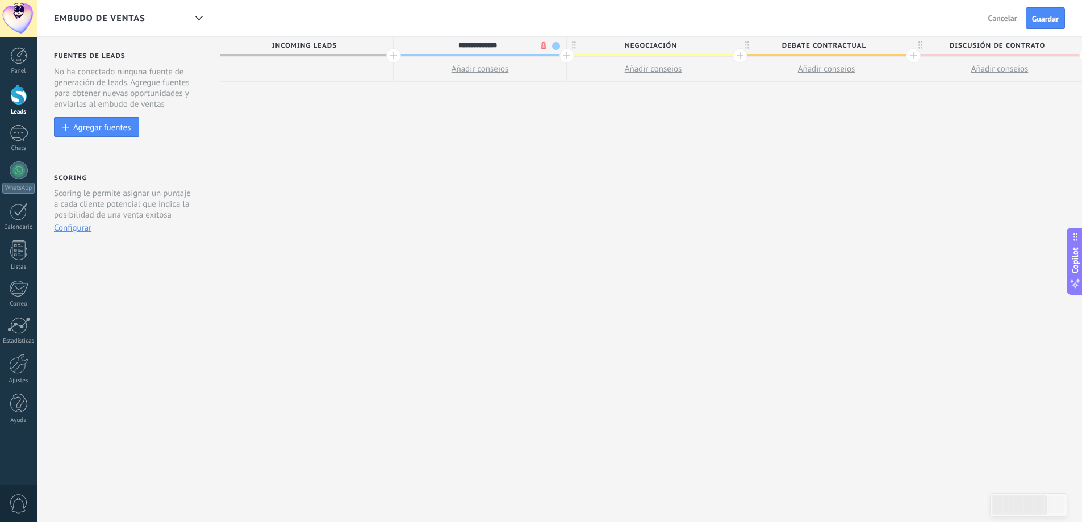
type input "**********"
type input "*"
click at [880, 45] on span "Debate contractual" at bounding box center [823, 46] width 167 height 18
type input "**********"
type input "*"
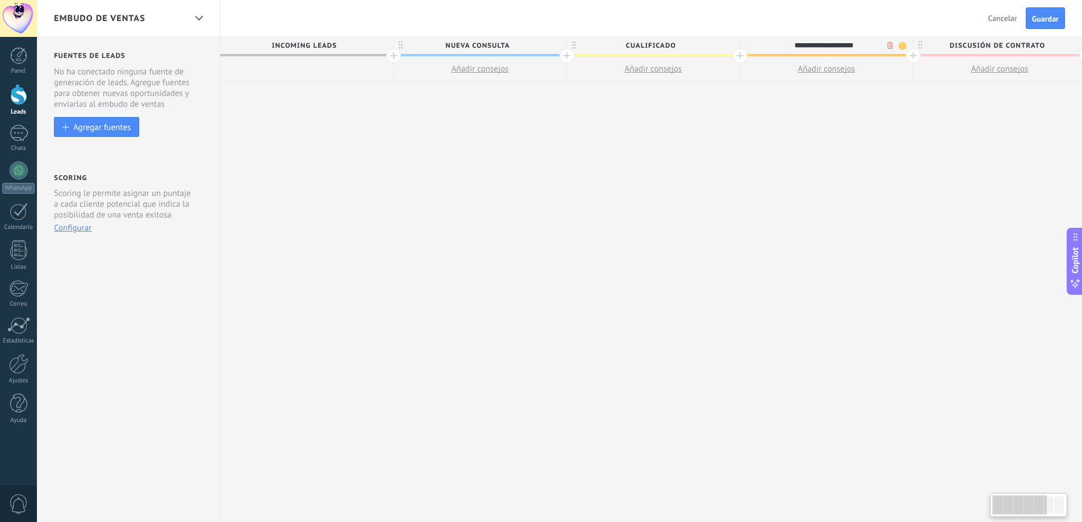
type input "**********"
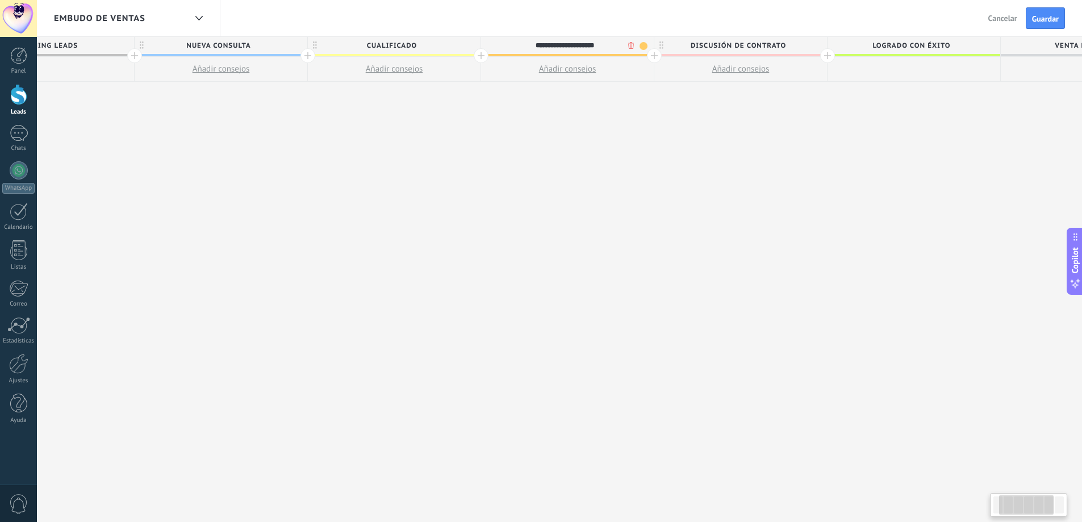
scroll to position [0, 351]
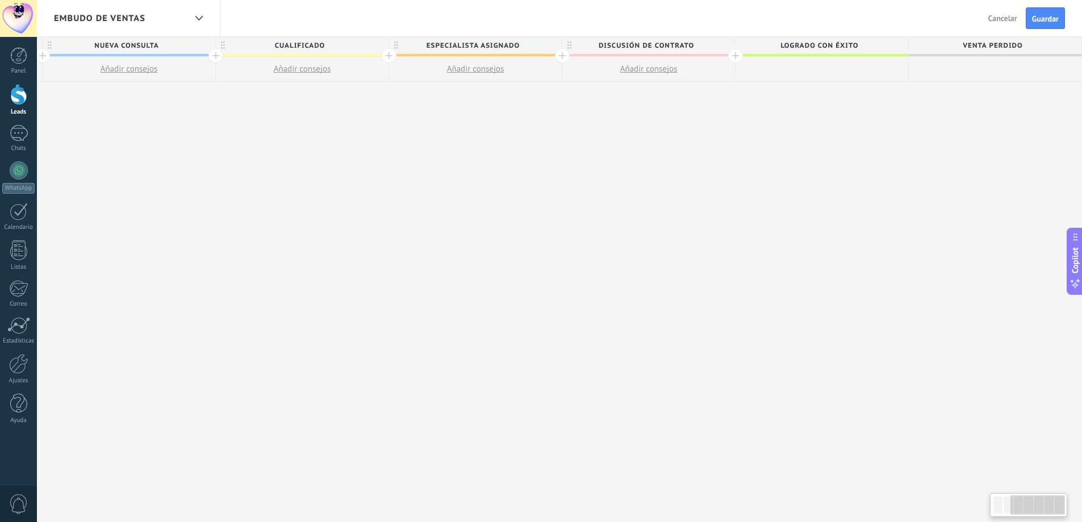
drag, startPoint x: 1020, startPoint y: 502, endPoint x: 1057, endPoint y: 498, distance: 36.6
click at [1057, 499] on div at bounding box center [1038, 504] width 55 height 19
click at [699, 47] on span "Discusión de contrato" at bounding box center [645, 46] width 167 height 18
type input "*"
type input "**********"
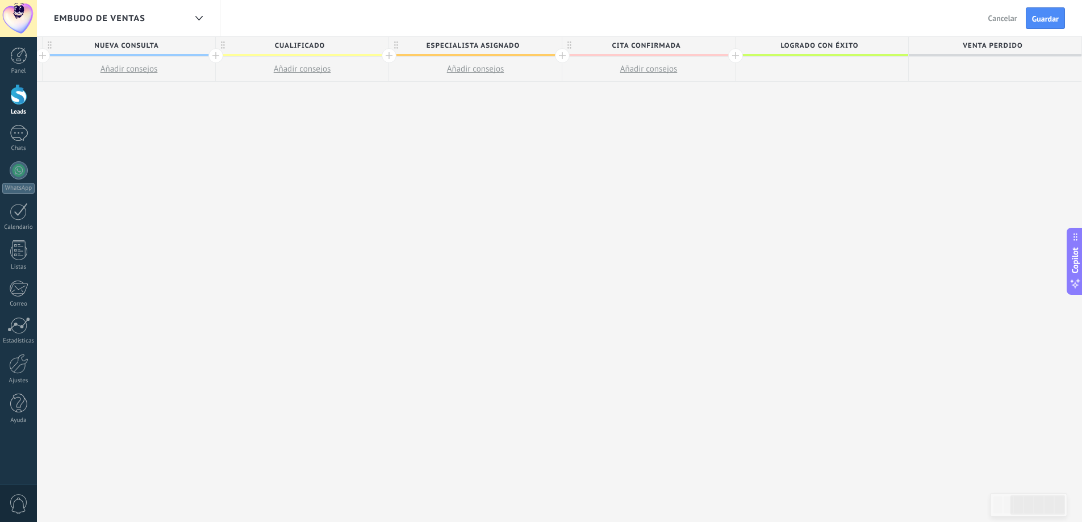
click at [736, 55] on div at bounding box center [735, 55] width 15 height 15
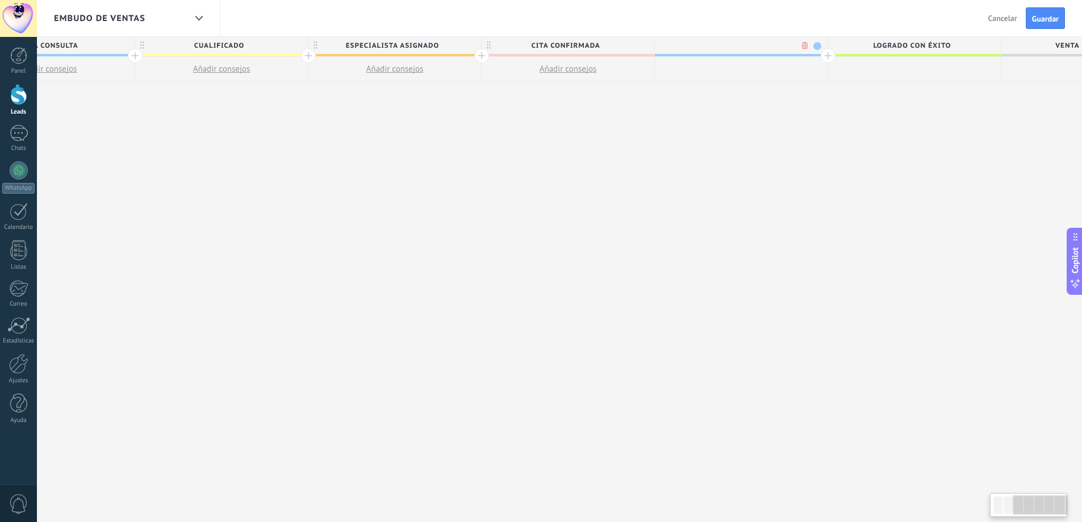
scroll to position [0, 435]
type input "**********"
click at [951, 46] on span "Logrado con éxito" at bounding box center [908, 46] width 167 height 18
type input "*"
drag, startPoint x: 852, startPoint y: 149, endPoint x: 829, endPoint y: 103, distance: 51.1
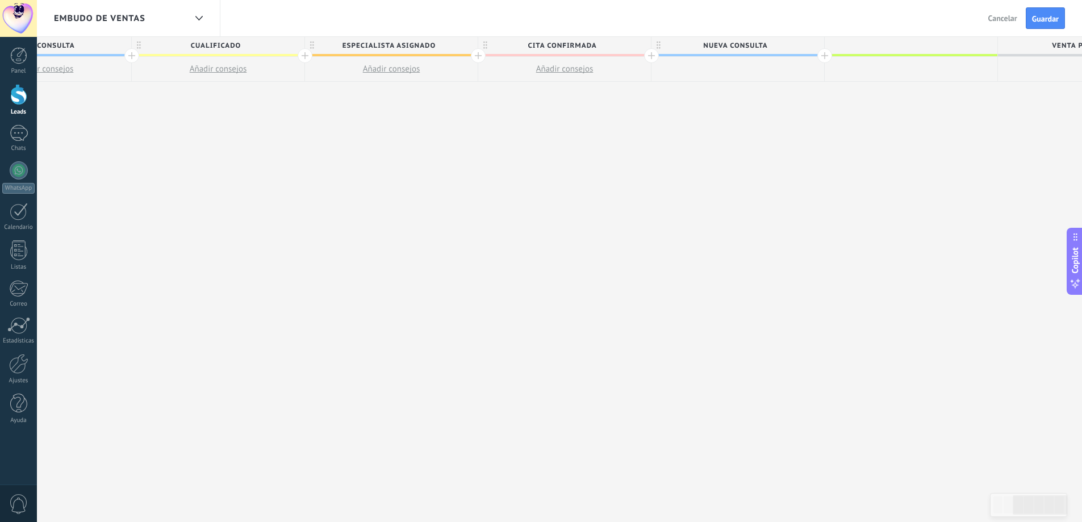
click at [851, 149] on div "**********" at bounding box center [478, 280] width 1386 height 486
click at [909, 44] on div at bounding box center [910, 45] width 173 height 17
click at [910, 44] on input "text" at bounding box center [908, 45] width 151 height 17
click at [822, 57] on div at bounding box center [824, 55] width 15 height 15
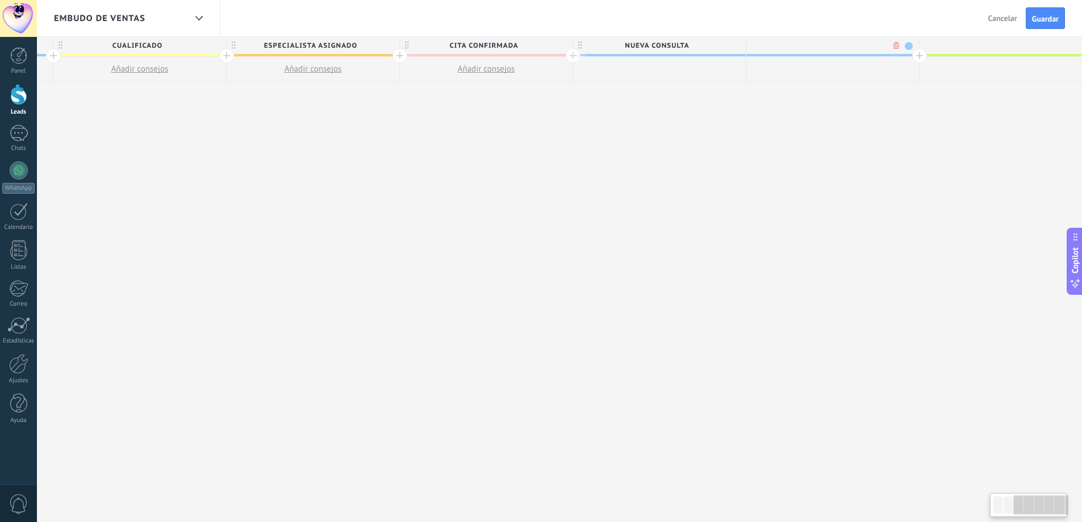
scroll to position [0, 520]
click at [833, 45] on input "text" at bounding box center [824, 45] width 151 height 17
click at [808, 44] on div at bounding box center [826, 45] width 173 height 17
click at [680, 45] on span "nueva consulta" at bounding box center [650, 46] width 167 height 18
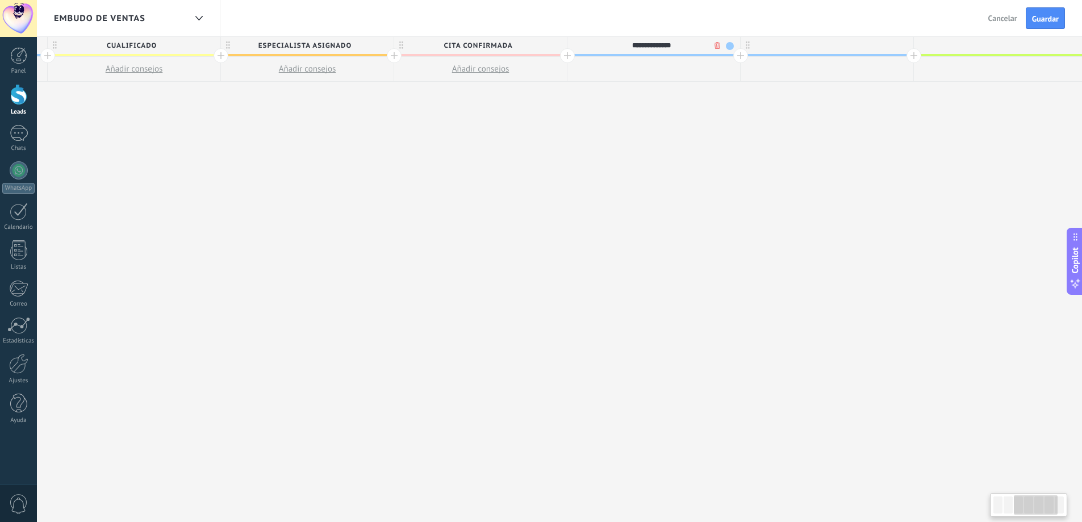
click at [821, 49] on div at bounding box center [827, 45] width 173 height 17
type input "********"
click at [832, 46] on span "atencion" at bounding box center [824, 46] width 167 height 18
click at [857, 46] on input "********" at bounding box center [824, 45] width 151 height 17
type input "**********"
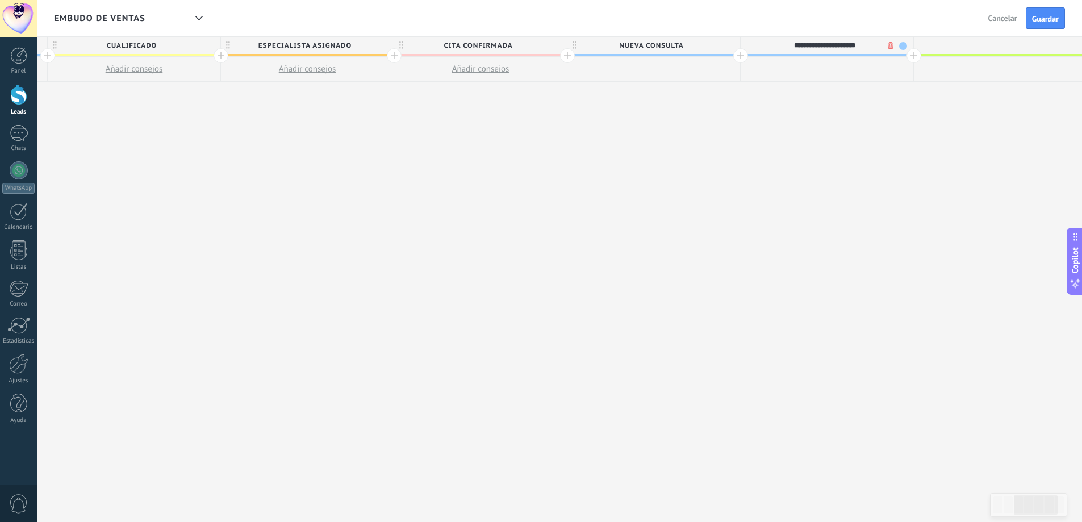
click at [822, 130] on div "**********" at bounding box center [480, 280] width 1559 height 486
click at [1026, 18] on button "Guardar" at bounding box center [1045, 18] width 39 height 22
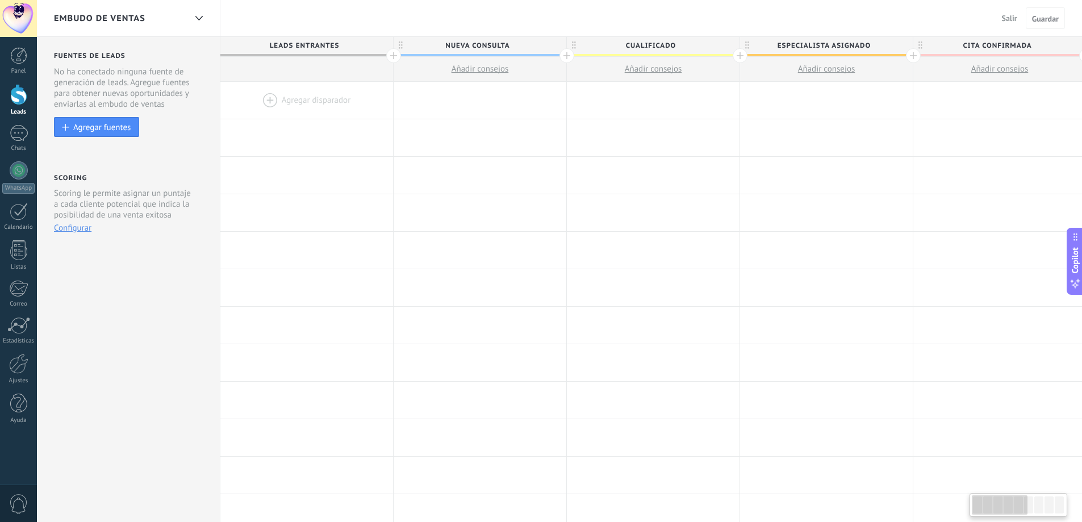
drag, startPoint x: 1014, startPoint y: 507, endPoint x: 983, endPoint y: 501, distance: 32.3
click at [983, 501] on div at bounding box center [1000, 504] width 56 height 19
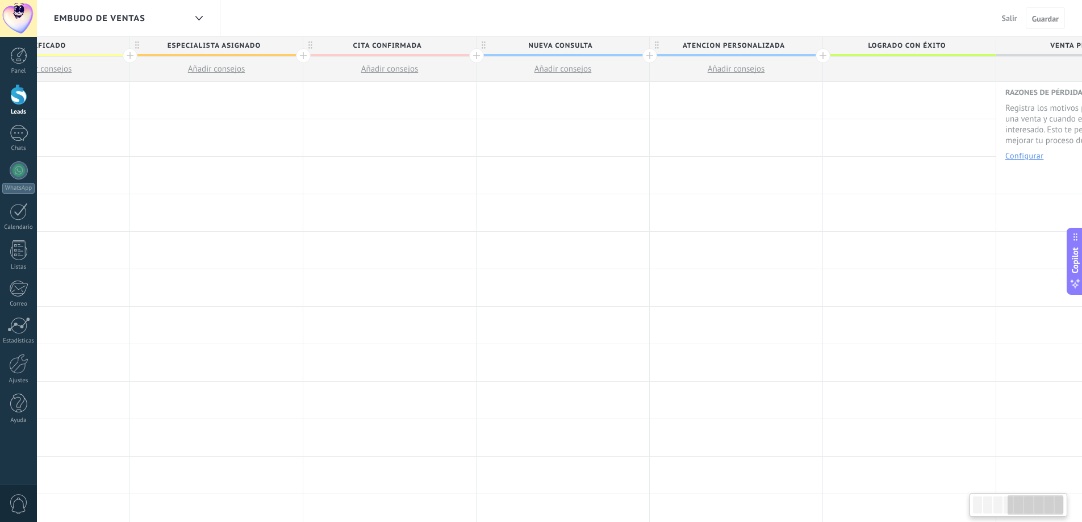
scroll to position [0, 698]
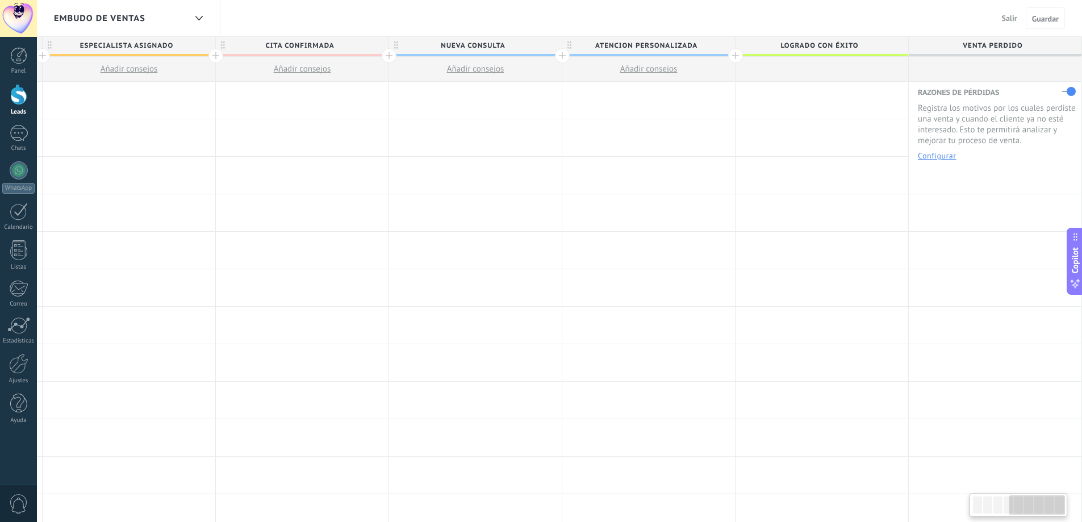
drag, startPoint x: 1001, startPoint y: 507, endPoint x: 1046, endPoint y: 508, distance: 44.9
click at [1046, 508] on div at bounding box center [1037, 504] width 56 height 19
